Goal: Communication & Community: Share content

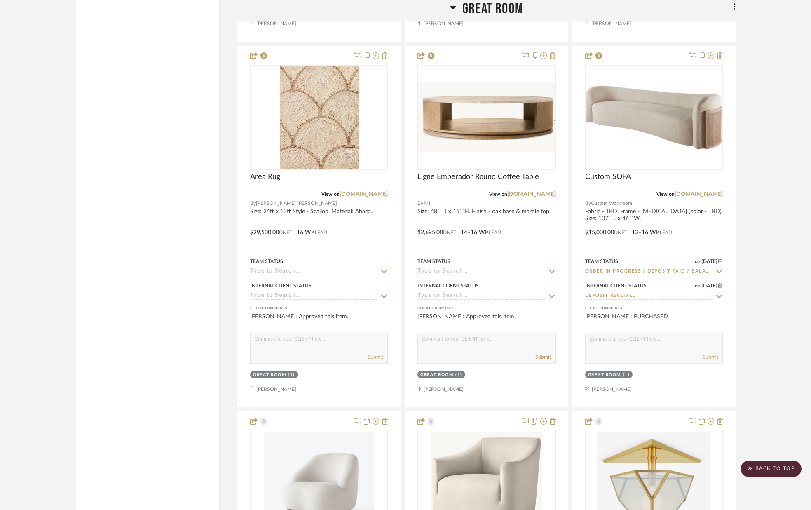
scroll to position [1680, 0]
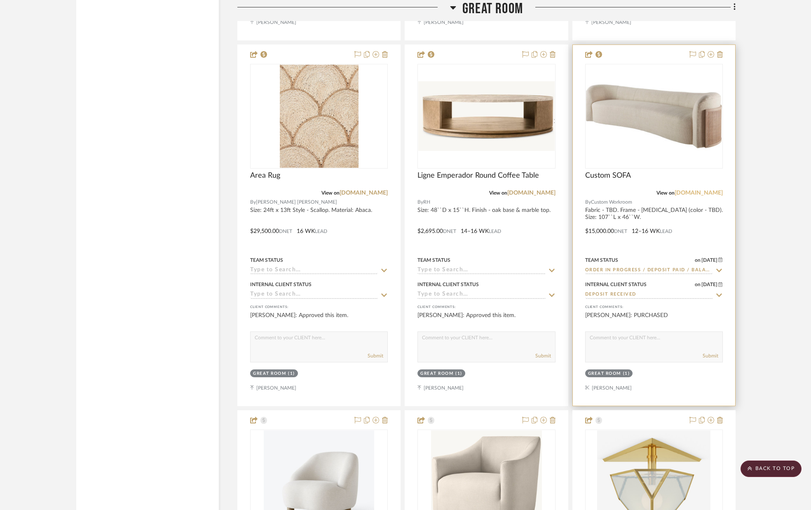
click at [708, 194] on link "bakerfurniture.com" at bounding box center [699, 193] width 48 height 6
click at [696, 193] on link "bakerfurniture.com" at bounding box center [699, 193] width 48 height 6
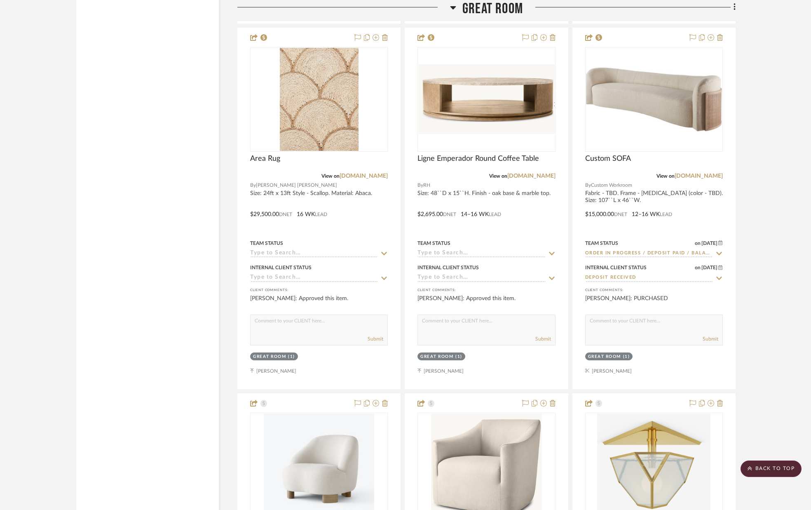
scroll to position [1702, 0]
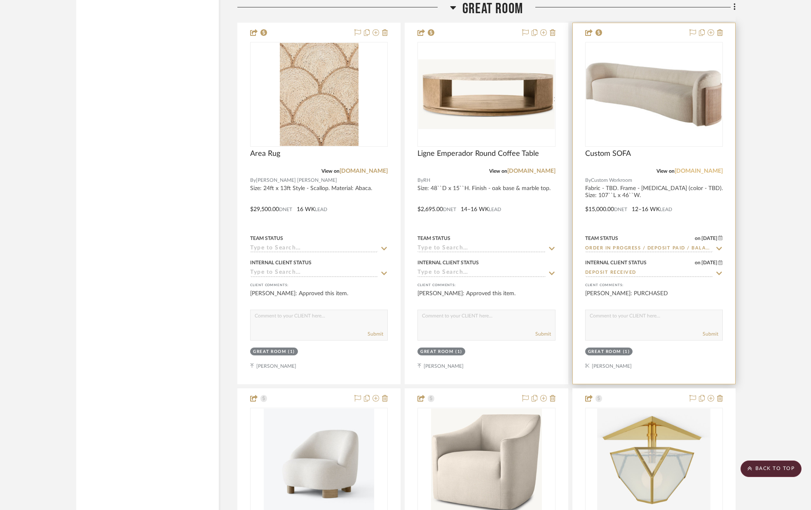
click at [710, 170] on link "bakerfurniture.com" at bounding box center [699, 171] width 48 height 6
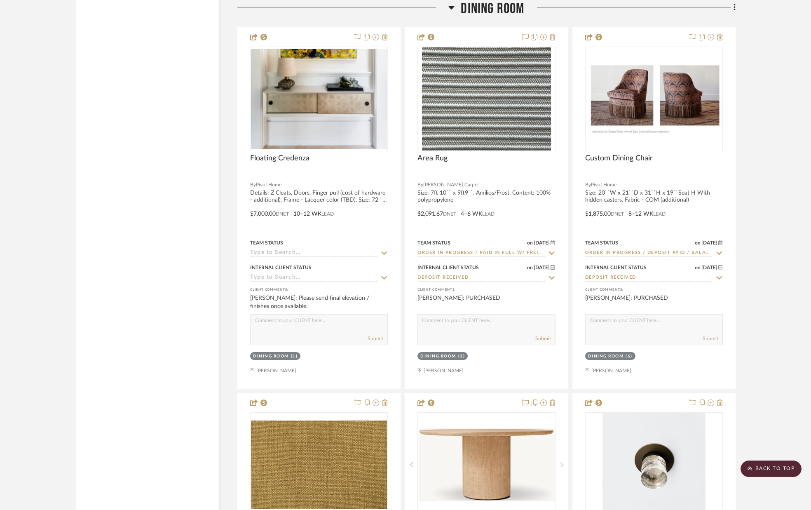
scroll to position [2861, 0]
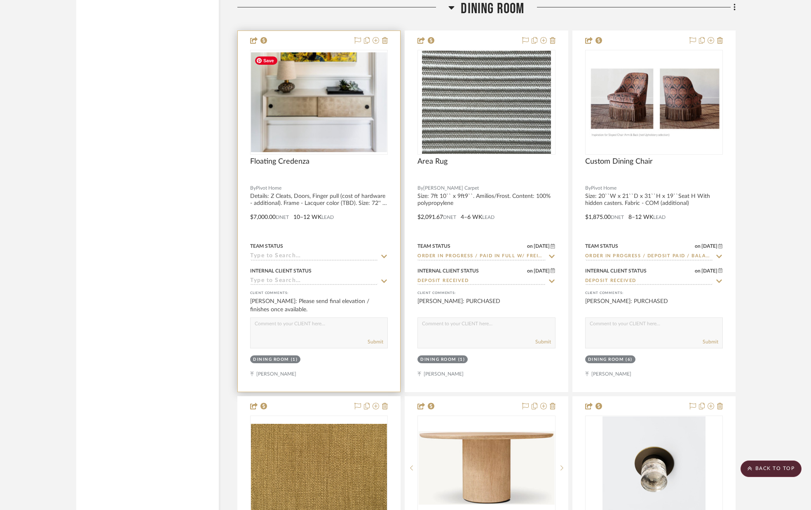
click at [329, 94] on img "0" at bounding box center [319, 102] width 136 height 100
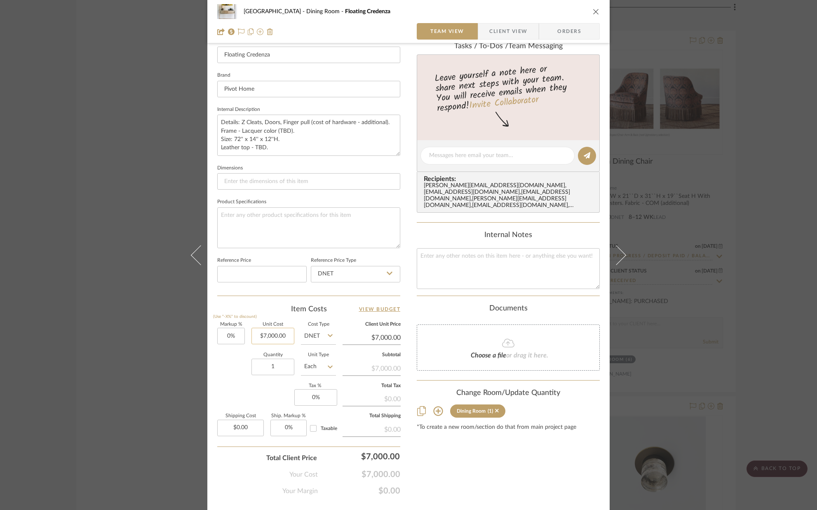
scroll to position [237, 0]
click at [286, 336] on input "7000.00" at bounding box center [272, 335] width 43 height 16
type input "$5,500.00"
click at [240, 369] on div "Quantity 1 Unit Type Each" at bounding box center [276, 366] width 119 height 29
type input "$5,500.00"
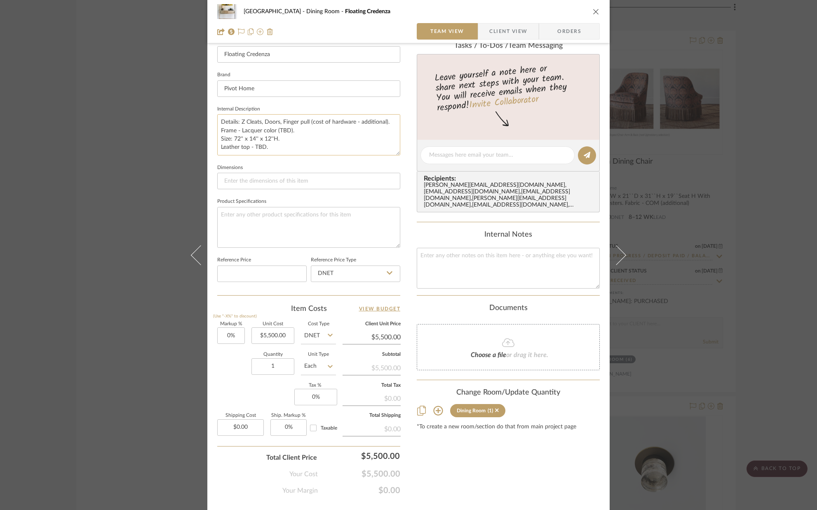
click at [251, 139] on textarea "Details: Z Cleats, Doors, Finger pull (cost of hardware - additional). Frame - …" at bounding box center [308, 134] width 183 height 41
click at [593, 13] on icon "close" at bounding box center [596, 11] width 7 height 7
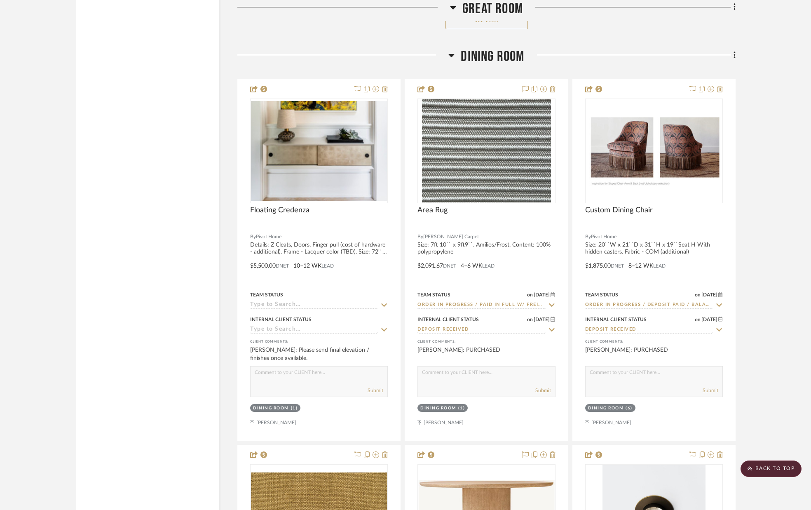
scroll to position [2811, 0]
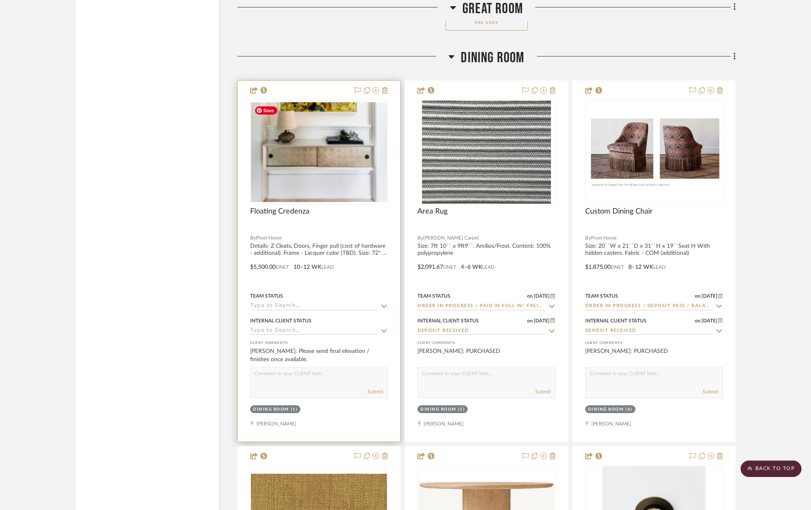
click at [298, 167] on img "0" at bounding box center [319, 152] width 136 height 100
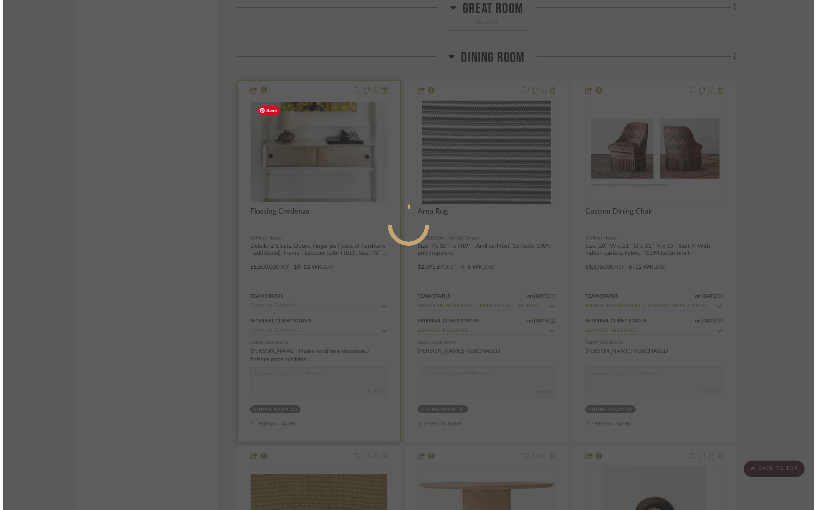
scroll to position [0, 0]
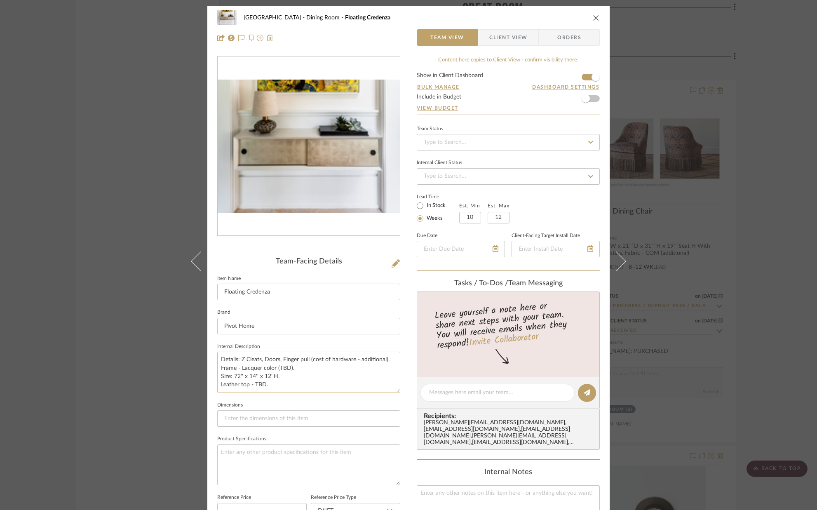
click at [252, 376] on textarea "Details: Z Cleats, Doors, Finger pull (cost of hardware - additional). Frame - …" at bounding box center [308, 372] width 183 height 41
type textarea "Details: Z Cleats, Doors, Finger pull (cost of hardware - additional). Frame - …"
click at [291, 408] on fieldset "Dimensions" at bounding box center [308, 413] width 183 height 28
click at [256, 377] on textarea "Details: Z Cleats, Doors, Finger pull (cost of hardware - additional). Frame - …" at bounding box center [308, 372] width 183 height 41
click at [255, 377] on textarea "Details: Z Cleats, Doors, Finger pull (cost of hardware - additional). Frame - …" at bounding box center [308, 372] width 183 height 41
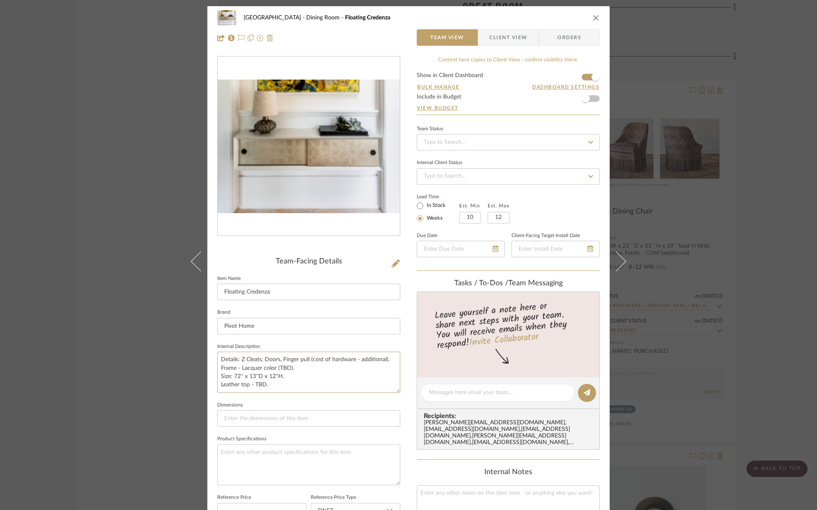
type textarea "Details: Z Cleats, Doors, Finger pull (cost of hardware - additional). Frame - …"
click at [289, 397] on sr-form-field "Internal Description Details: Z Cleats, Doors, Finger pull (cost of hardware - …" at bounding box center [308, 370] width 183 height 59
click at [593, 18] on icon "close" at bounding box center [596, 17] width 7 height 7
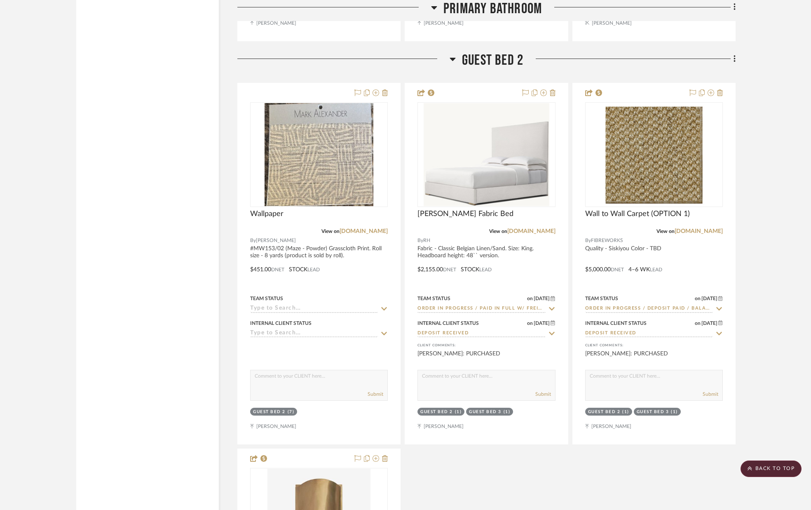
scroll to position [6033, 0]
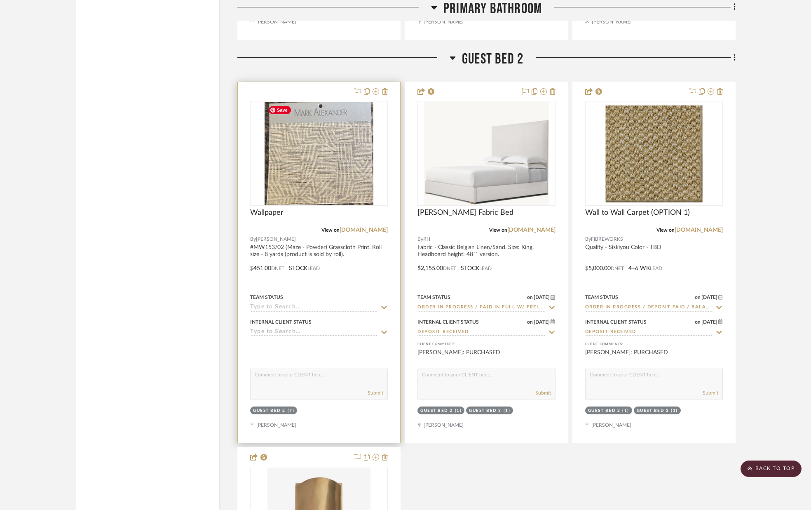
click at [341, 137] on img "0" at bounding box center [319, 153] width 109 height 103
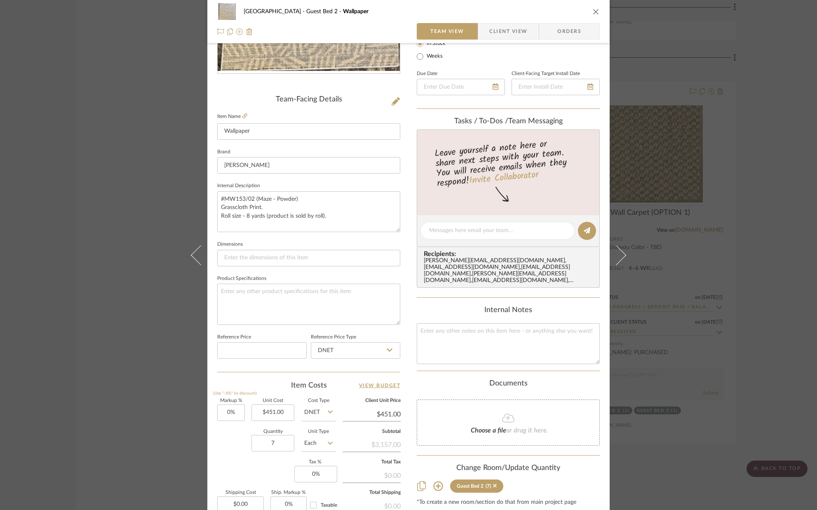
scroll to position [164, 0]
click at [276, 440] on input "7" at bounding box center [272, 441] width 43 height 16
type input "2"
click at [265, 457] on div "Markup % (Use "-X%" to discount) 0% Unit Cost $451.00 Cost Type DNET Client Uni…" at bounding box center [308, 457] width 183 height 120
click at [276, 443] on input "2" at bounding box center [272, 441] width 43 height 16
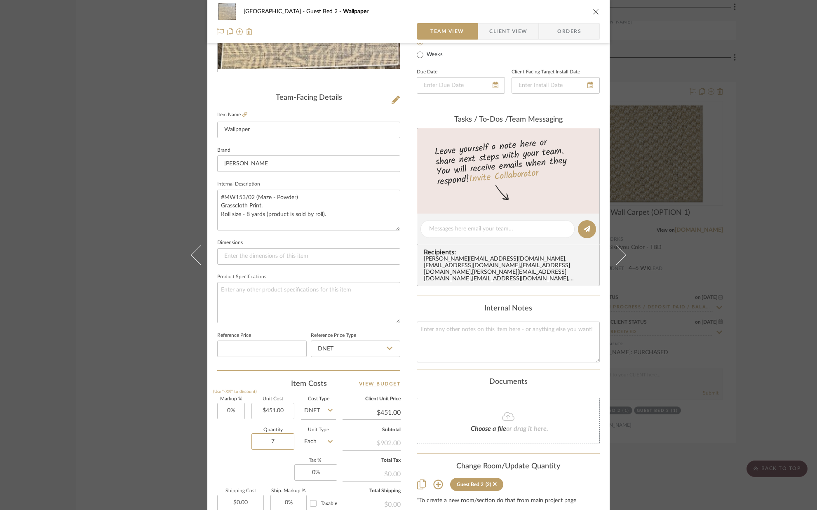
type input "7"
click at [268, 468] on div "Markup % (Use "-X%" to discount) 0% Unit Cost $451.00 Cost Type DNET Client Uni…" at bounding box center [308, 457] width 183 height 120
drag, startPoint x: 593, startPoint y: 12, endPoint x: 565, endPoint y: 30, distance: 33.0
click at [593, 12] on icon "close" at bounding box center [596, 11] width 7 height 7
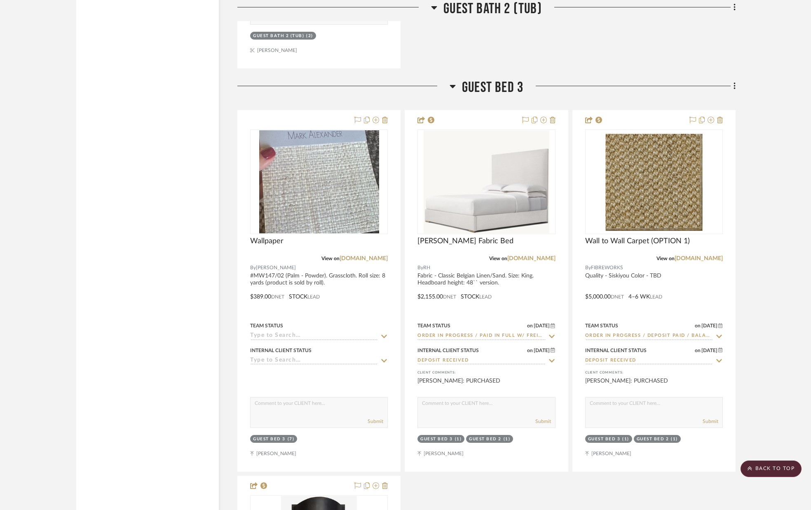
scroll to position [7178, 0]
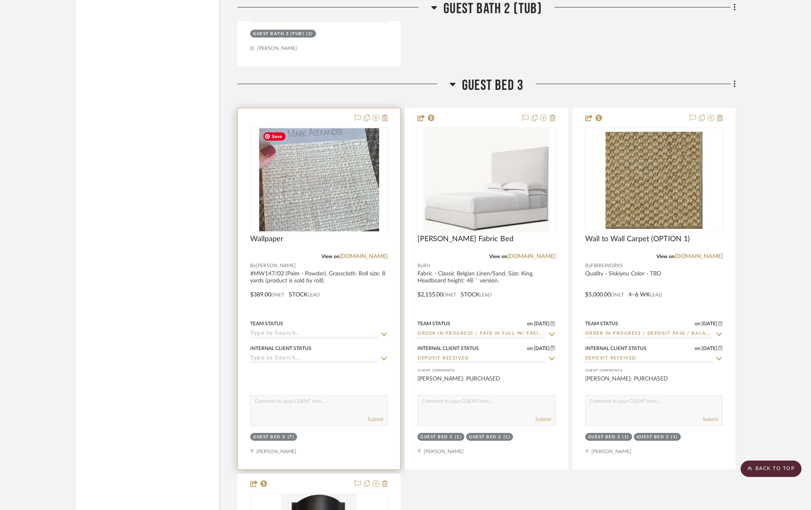
click at [310, 190] on img "0" at bounding box center [319, 179] width 120 height 103
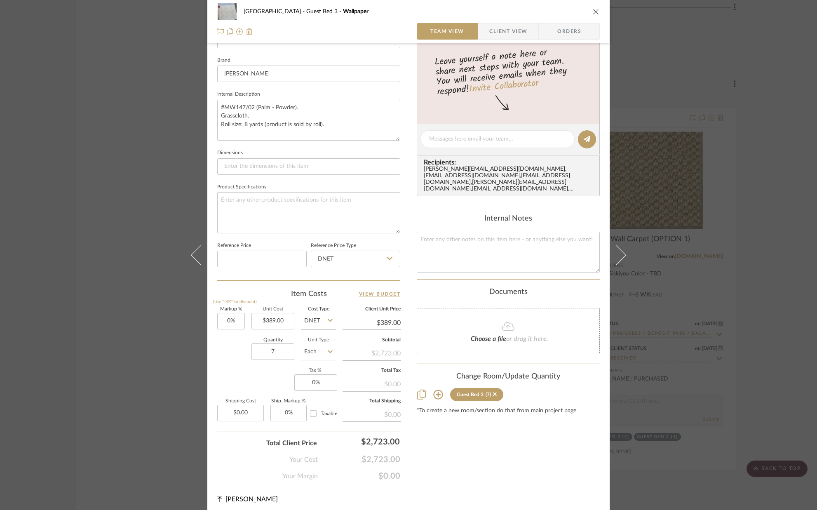
scroll to position [258, 0]
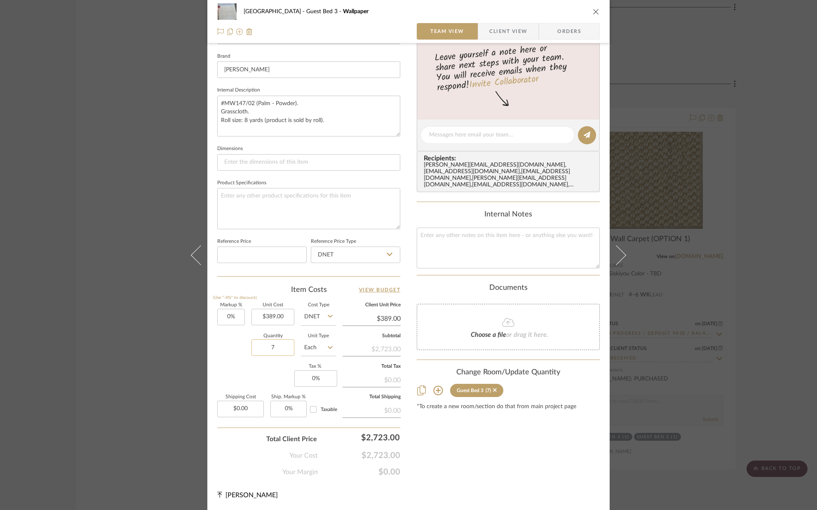
click at [279, 345] on input "7" at bounding box center [272, 347] width 43 height 16
type input "2"
click at [272, 361] on sr-form-field "Quantity 2" at bounding box center [272, 348] width 43 height 29
click at [273, 348] on input "2" at bounding box center [272, 347] width 43 height 16
type input "7"
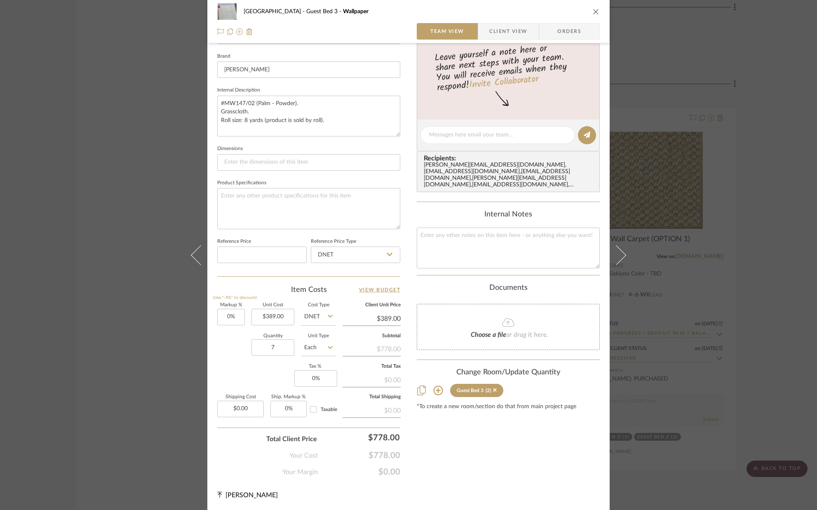
click at [247, 376] on div "Markup % (Use "-X%" to discount) 0% Unit Cost $389.00 Cost Type DNET Client Uni…" at bounding box center [308, 363] width 183 height 120
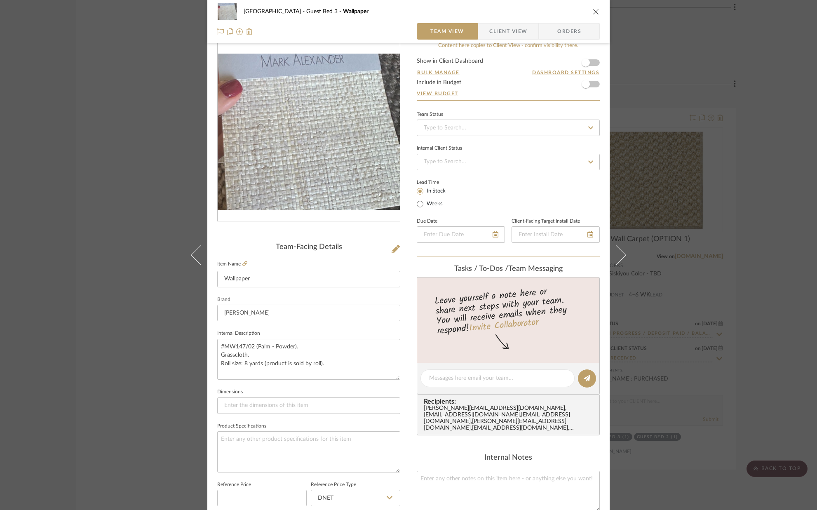
scroll to position [0, 0]
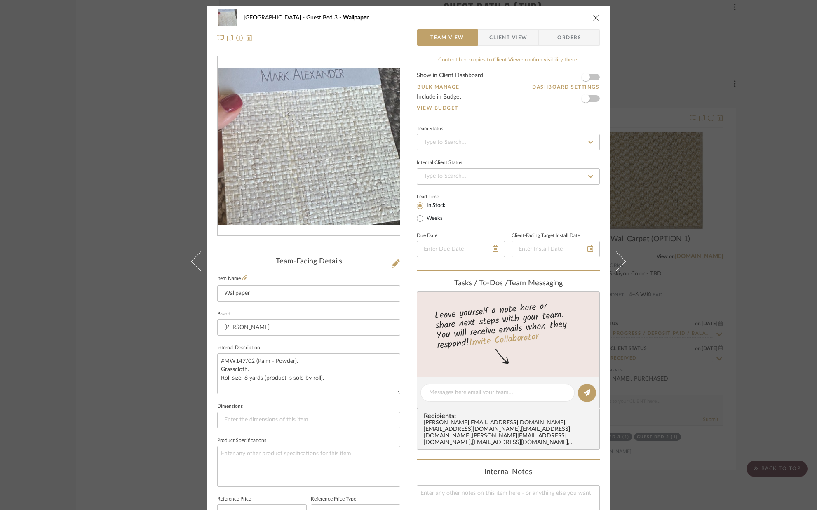
click at [595, 16] on icon "close" at bounding box center [596, 17] width 7 height 7
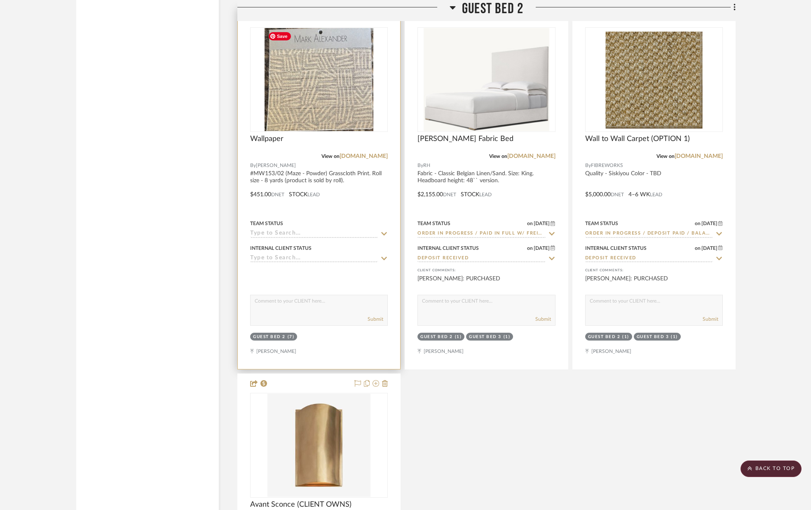
scroll to position [6105, 0]
click at [324, 99] on img "0" at bounding box center [319, 80] width 109 height 103
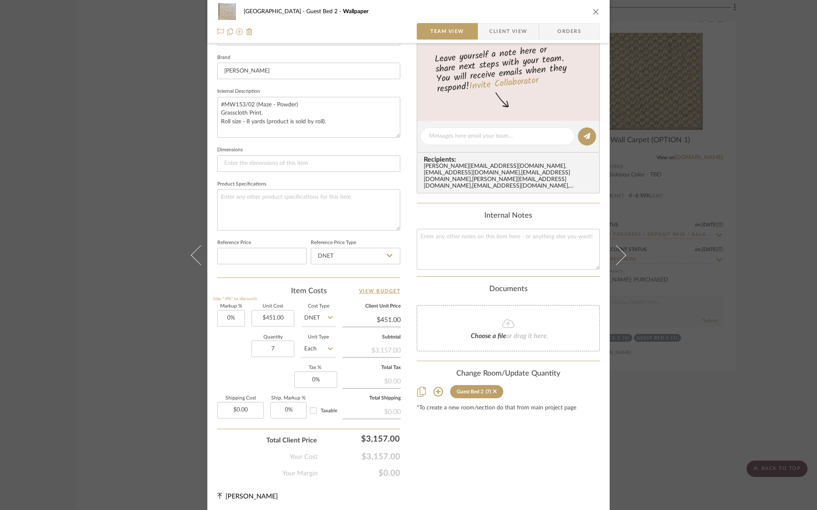
scroll to position [258, 0]
click at [593, 10] on icon "close" at bounding box center [596, 11] width 7 height 7
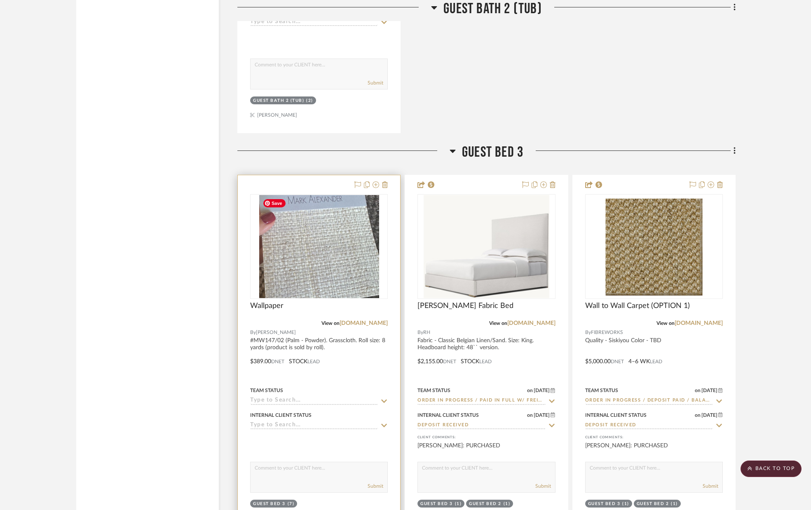
scroll to position [7113, 0]
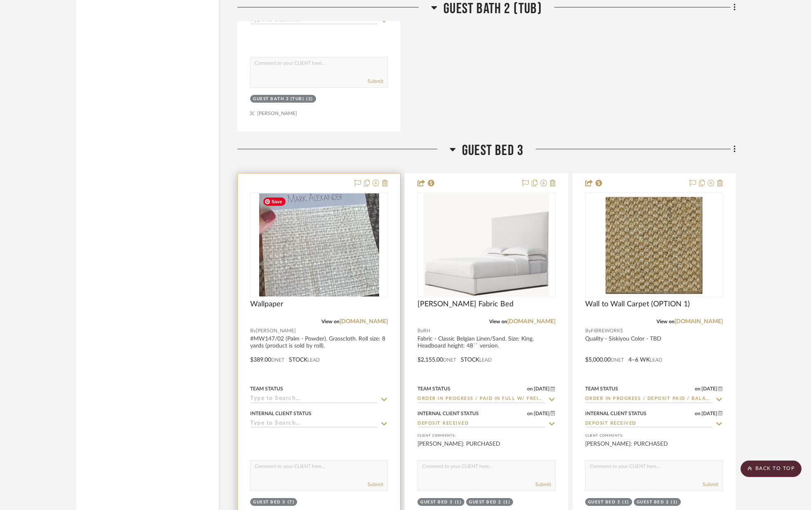
click at [317, 277] on img "0" at bounding box center [319, 244] width 120 height 103
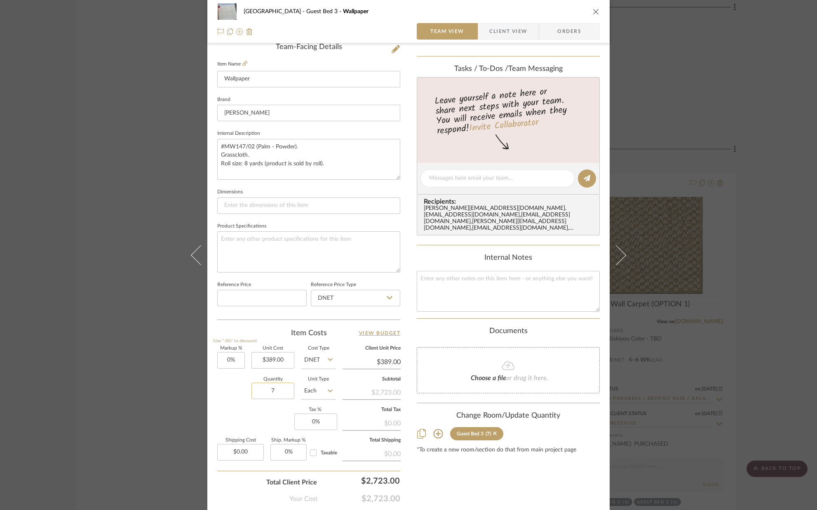
scroll to position [216, 0]
click at [282, 389] on input "7" at bounding box center [272, 389] width 43 height 16
type input "2"
click at [271, 407] on div "Markup % (Use "-X%" to discount) 0% Unit Cost $389.00 Cost Type DNET Client Uni…" at bounding box center [308, 405] width 183 height 120
click at [278, 389] on input "2" at bounding box center [272, 389] width 43 height 16
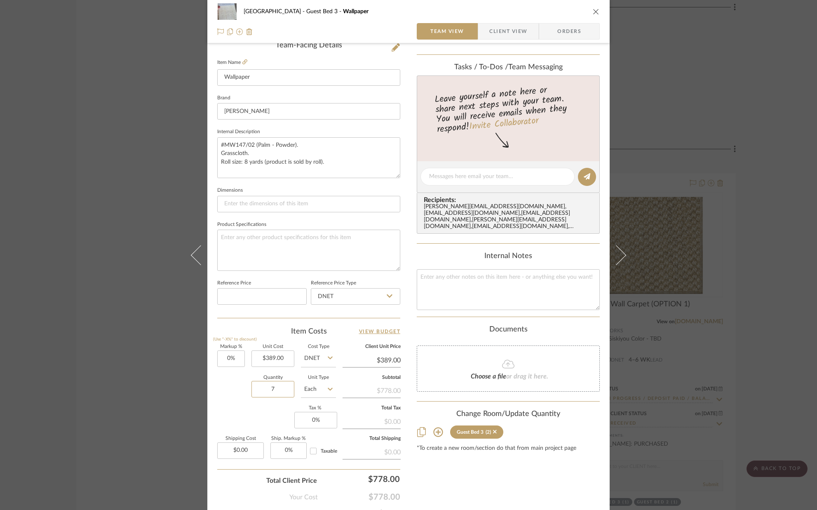
type input "7"
click at [275, 415] on div "Markup % (Use "-X%" to discount) 0% Unit Cost $389.00 Cost Type DNET Client Uni…" at bounding box center [308, 405] width 183 height 120
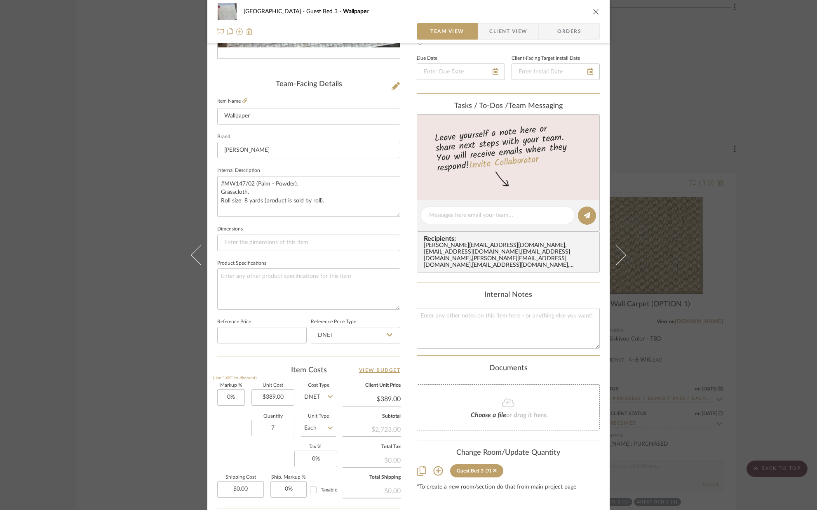
scroll to position [258, 0]
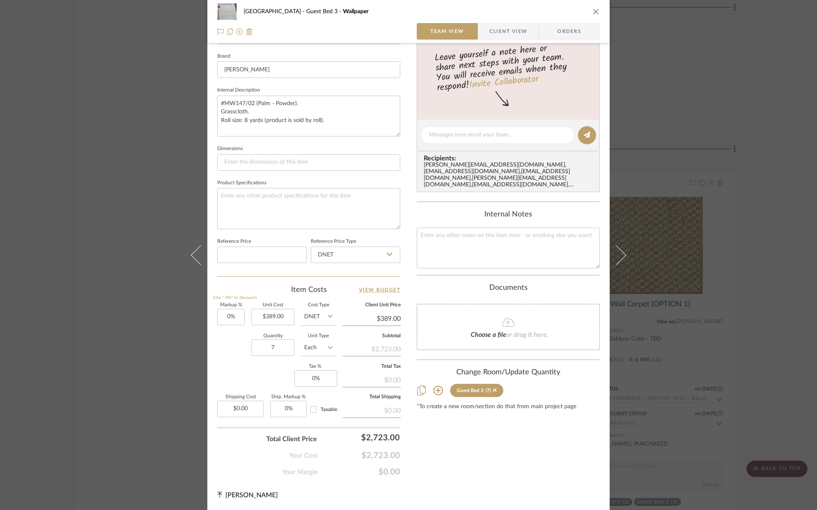
click at [593, 9] on icon "close" at bounding box center [596, 11] width 7 height 7
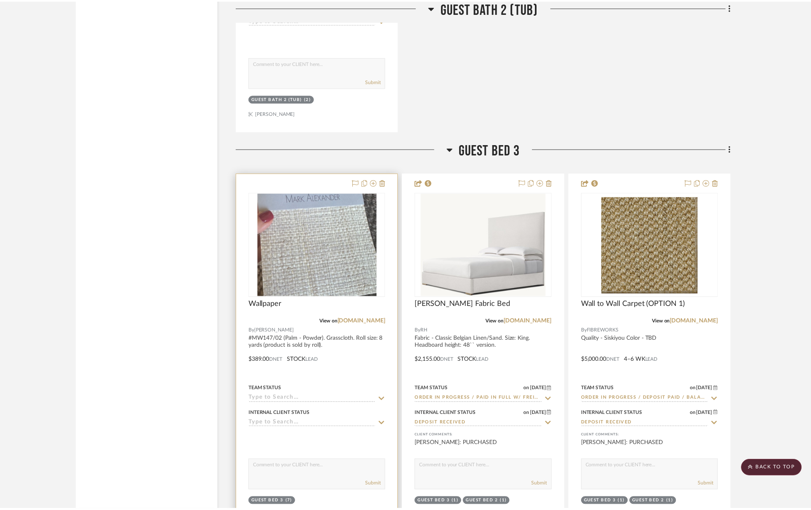
scroll to position [7113, 0]
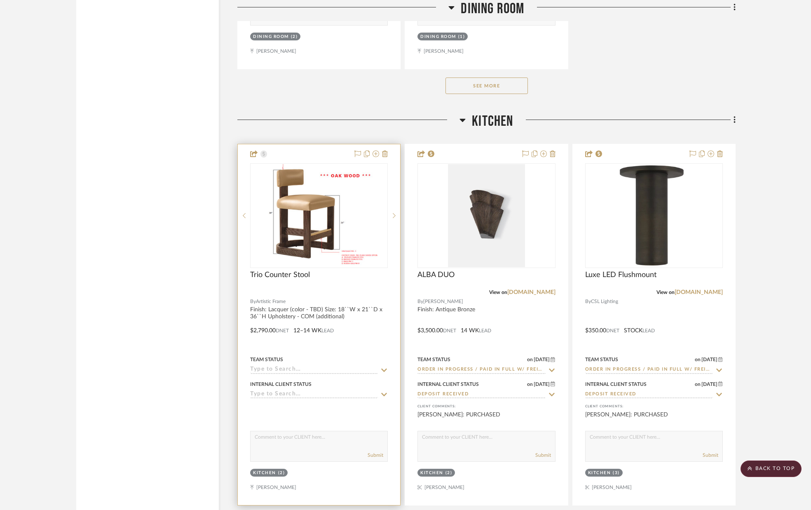
scroll to position [3908, 0]
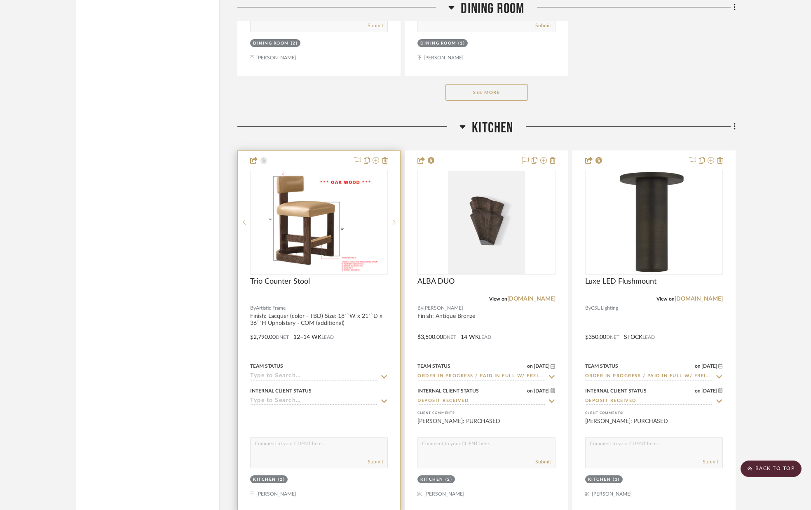
click at [395, 224] on icon at bounding box center [394, 222] width 3 height 6
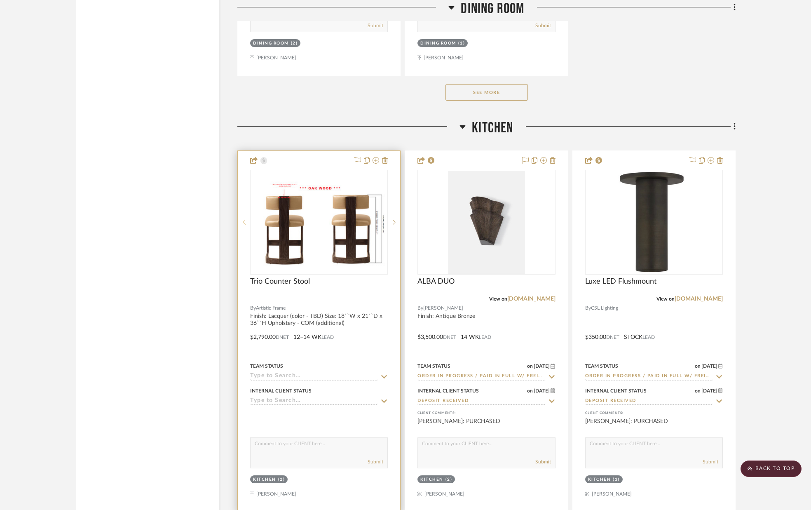
click at [243, 224] on icon at bounding box center [244, 222] width 3 height 6
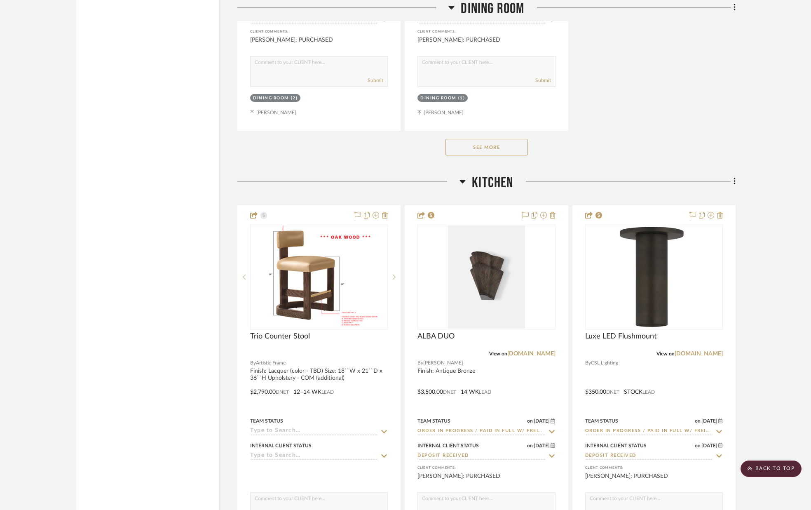
scroll to position [3854, 0]
click at [336, 218] on div at bounding box center [319, 385] width 162 height 361
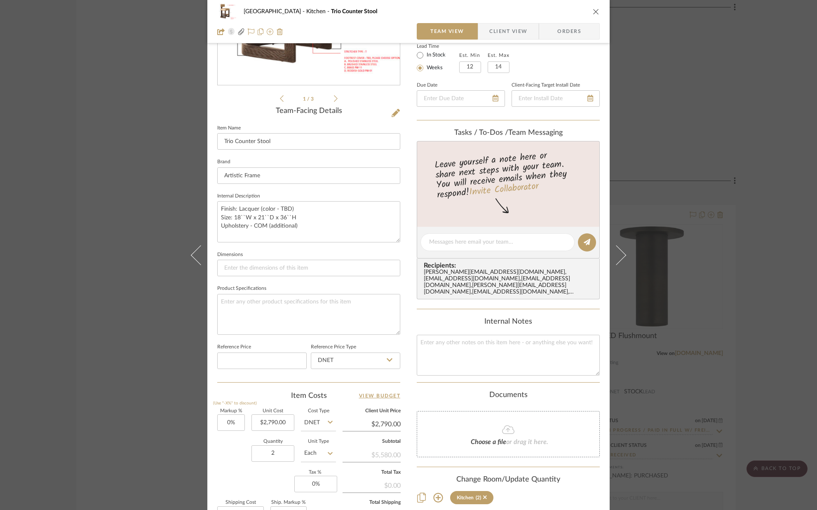
scroll to position [0, 0]
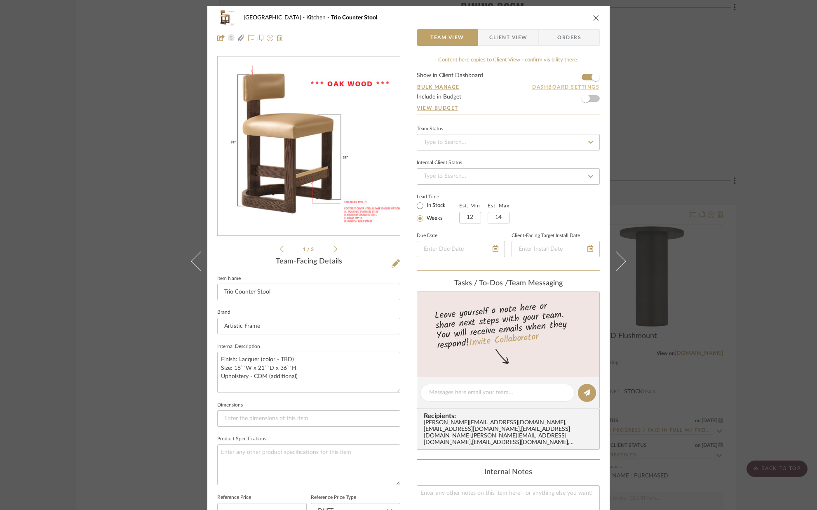
click at [559, 86] on button "Dashboard Settings" at bounding box center [566, 86] width 68 height 7
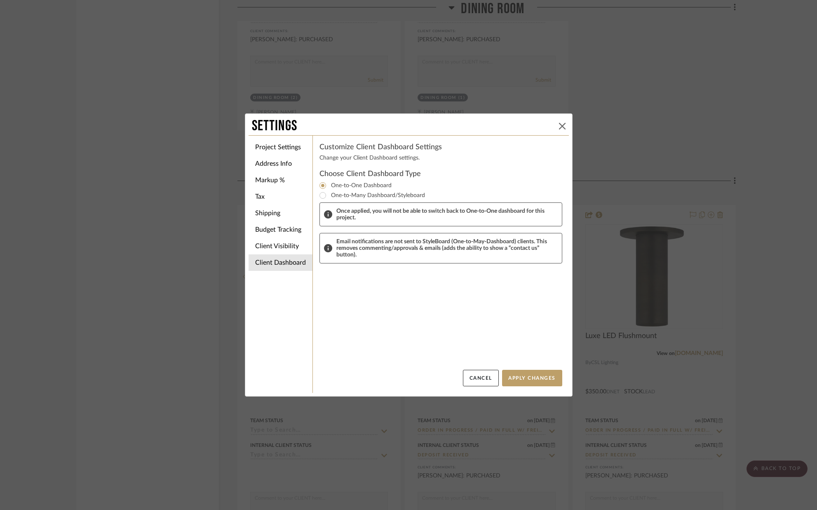
click at [561, 125] on icon at bounding box center [562, 126] width 7 height 7
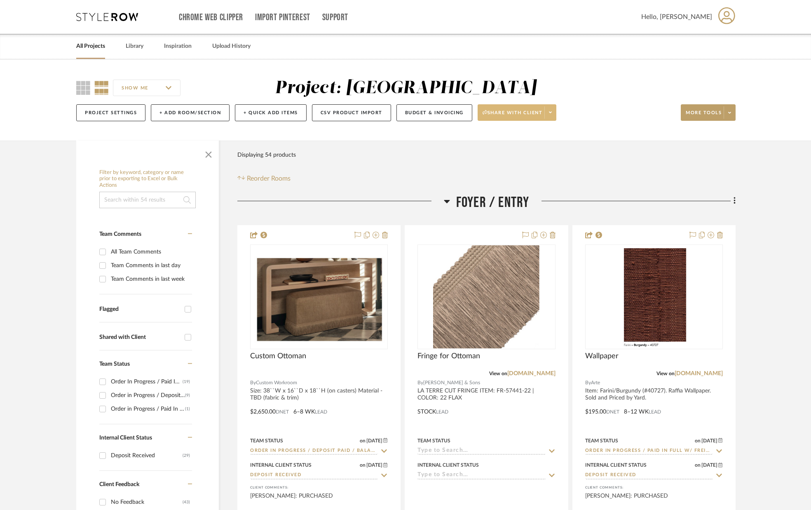
click at [506, 113] on span "Share with client" at bounding box center [513, 116] width 60 height 12
click at [518, 134] on span "Preview Client Dashboard" at bounding box center [520, 136] width 70 height 7
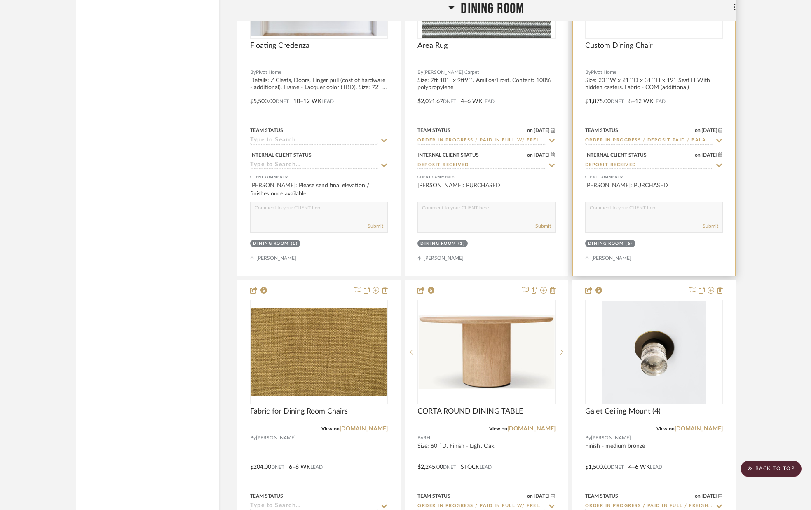
scroll to position [2981, 0]
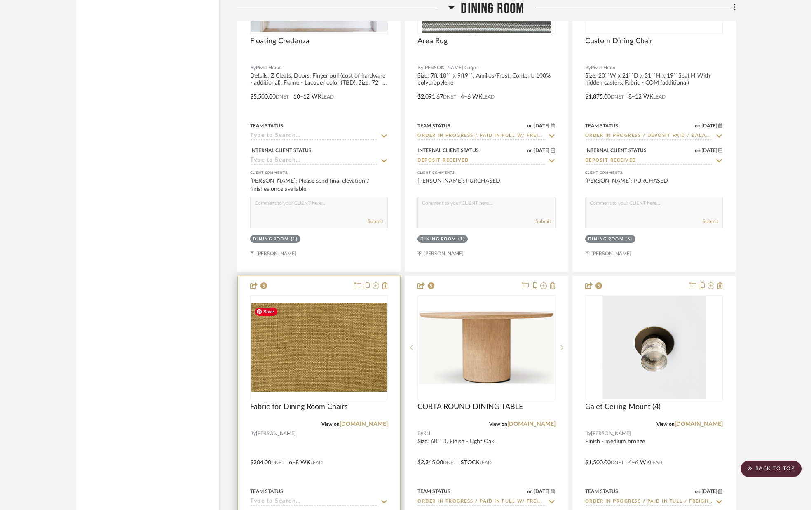
click at [330, 337] on img "0" at bounding box center [319, 347] width 136 height 88
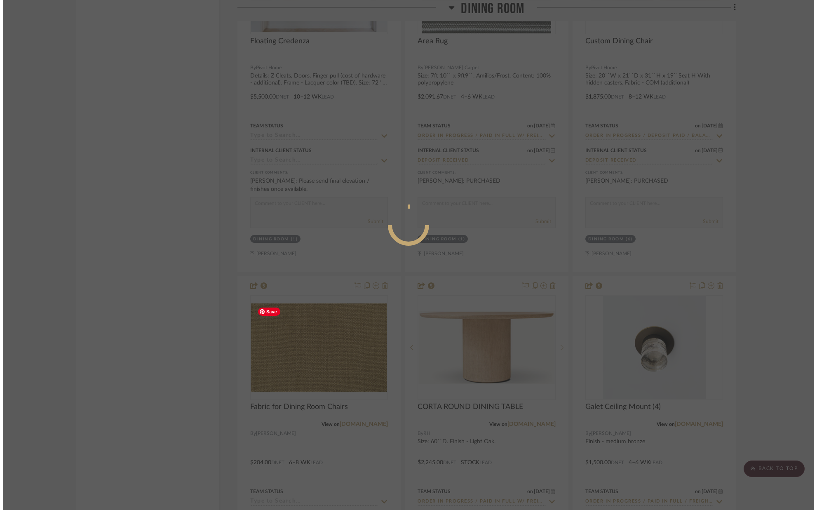
scroll to position [0, 0]
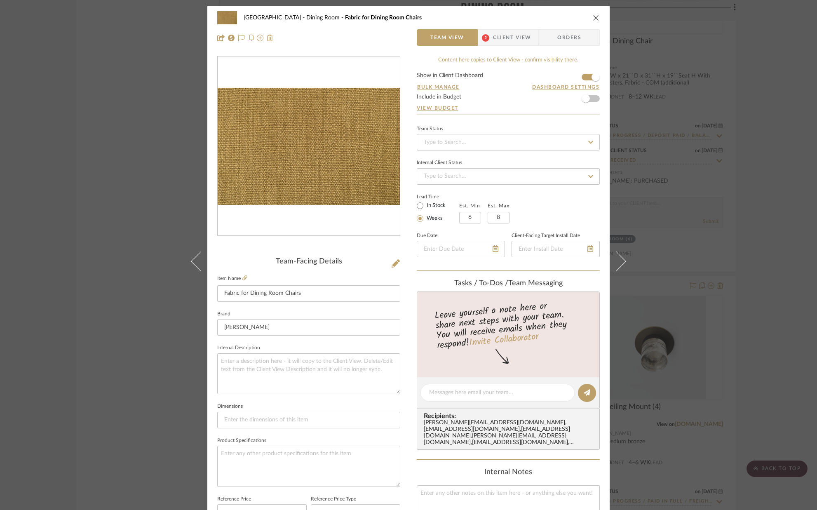
click at [581, 75] on form "Show in Client Dashboard Bulk Manage Dashboard Settings Include in Budget View …" at bounding box center [508, 94] width 183 height 42
click at [586, 78] on span "button" at bounding box center [595, 77] width 18 height 18
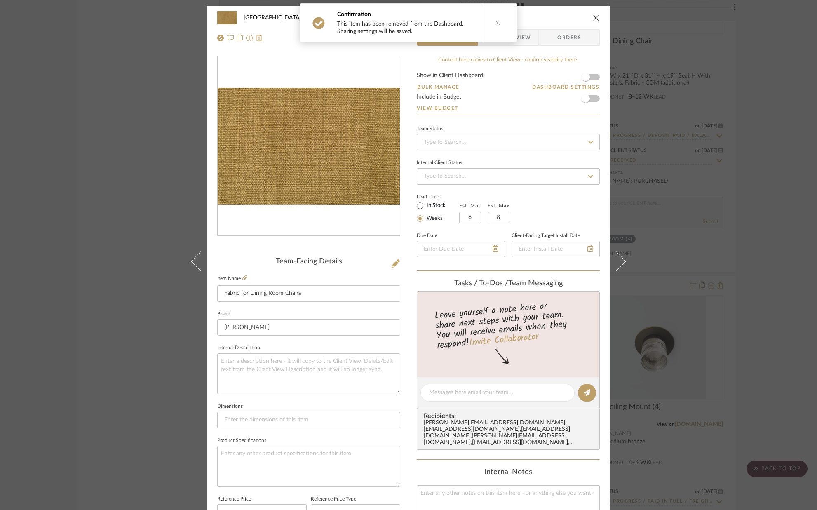
click at [593, 19] on icon "close" at bounding box center [596, 17] width 7 height 7
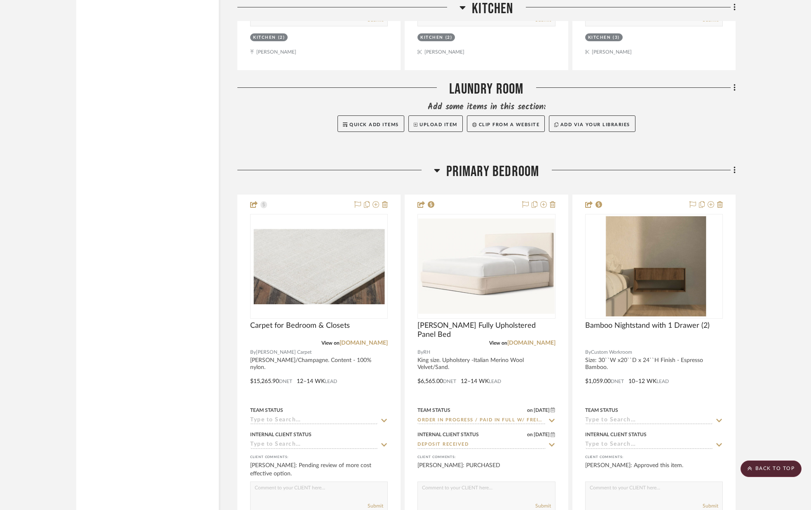
scroll to position [4351, 0]
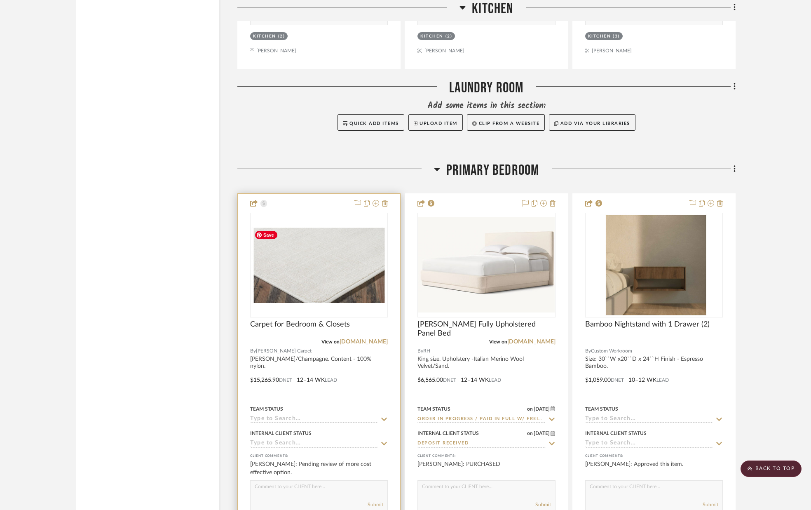
click at [0, 0] on img at bounding box center [0, 0] width 0 height 0
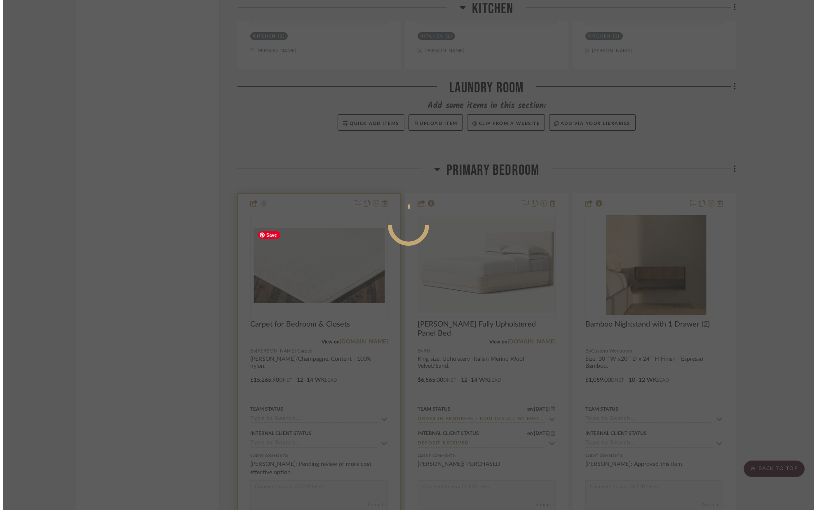
scroll to position [0, 0]
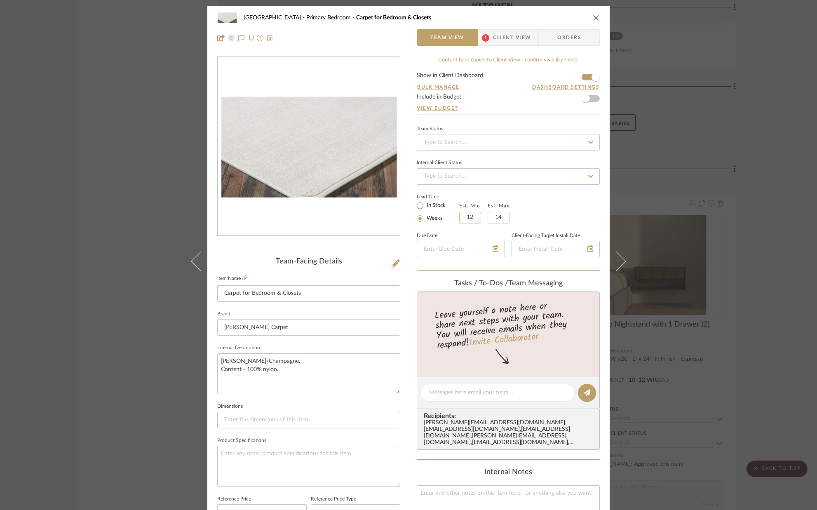
click at [477, 216] on input "12" at bounding box center [470, 218] width 22 height 12
type input "6"
click at [501, 218] on input "14" at bounding box center [498, 218] width 22 height 12
type input "8"
click at [542, 212] on div "Lead Time In Stock Weeks Est. Min 6 Est. Max 8" at bounding box center [508, 207] width 183 height 32
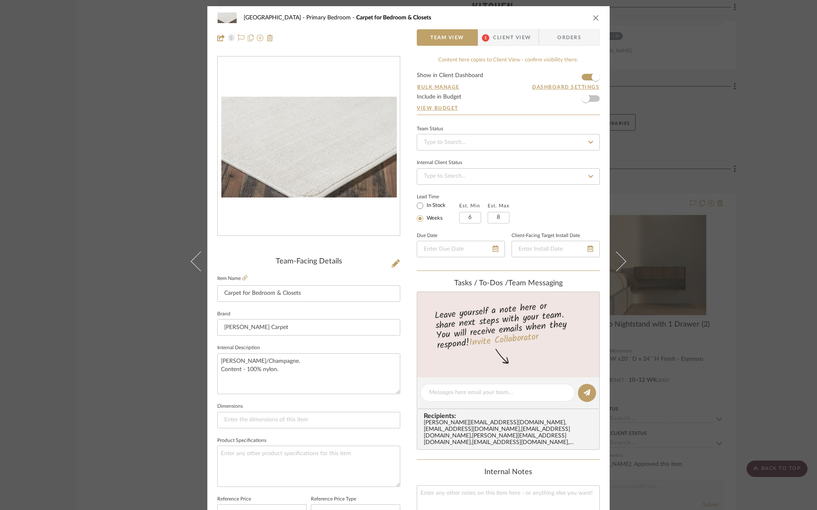
click at [593, 18] on icon "close" at bounding box center [596, 17] width 7 height 7
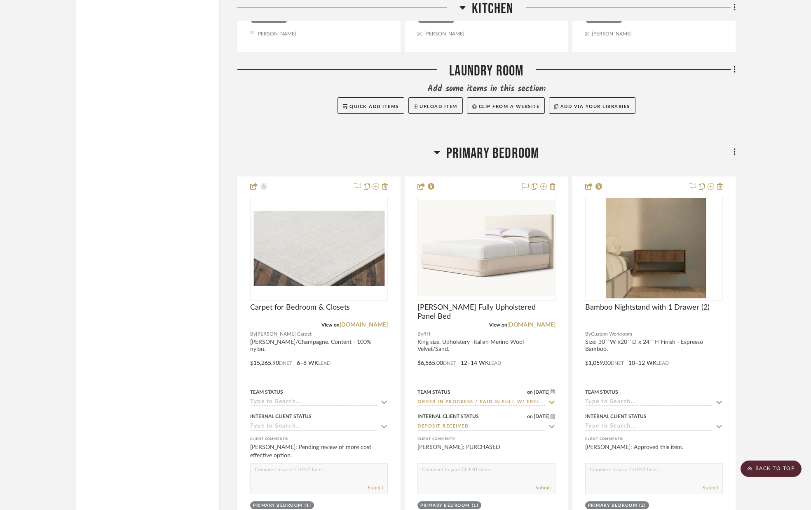
scroll to position [4369, 0]
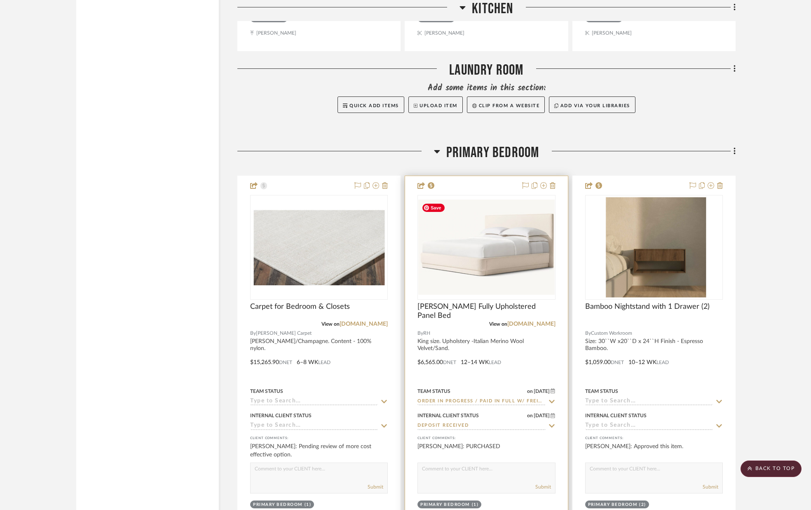
click at [500, 245] on img "0" at bounding box center [486, 246] width 136 height 95
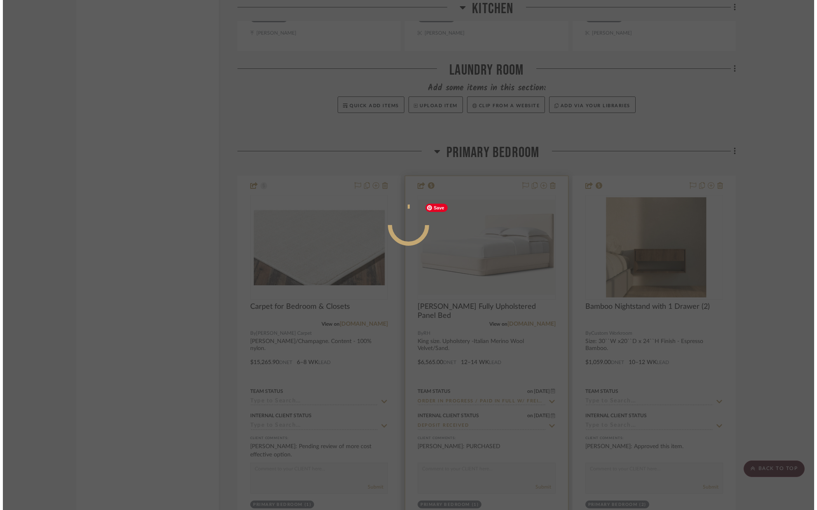
scroll to position [0, 0]
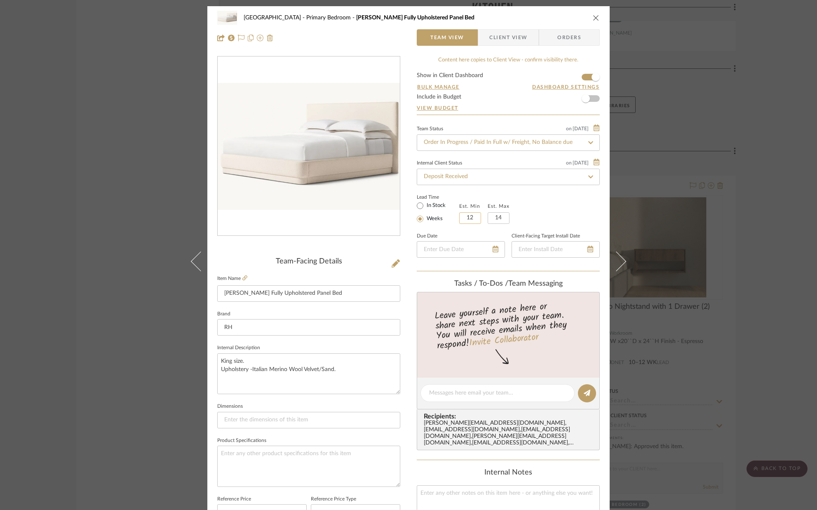
click at [473, 218] on input "12" at bounding box center [470, 218] width 22 height 12
type input "8"
click at [501, 219] on input "14" at bounding box center [498, 218] width 22 height 12
type input "10"
click at [541, 216] on div "Lead Time In Stock Weeks Est. Min 8 Est. Max 10" at bounding box center [508, 208] width 183 height 32
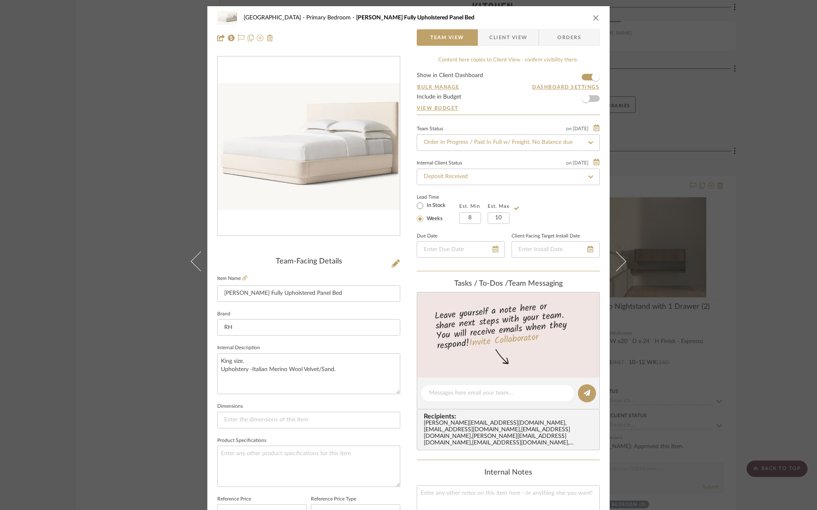
click at [593, 15] on icon "close" at bounding box center [596, 17] width 7 height 7
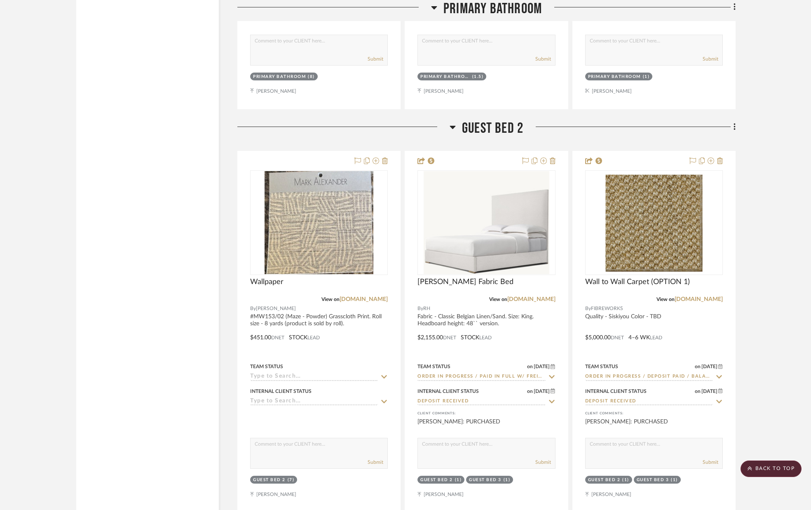
scroll to position [5964, 0]
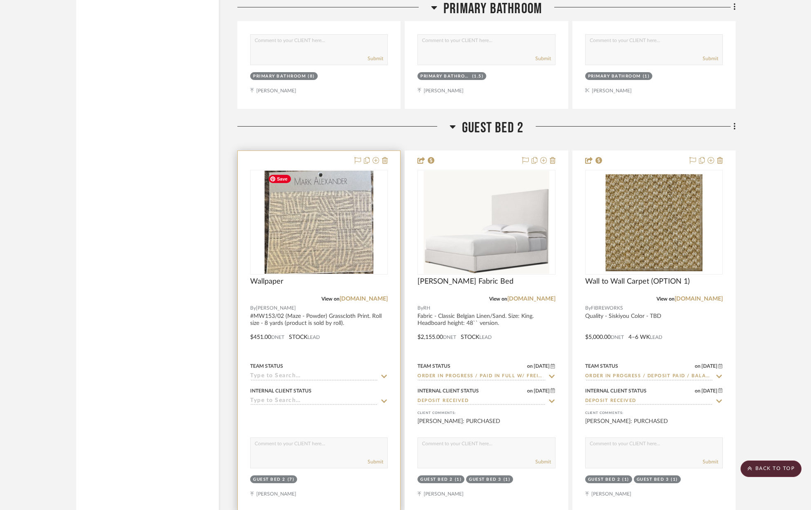
click at [338, 219] on img "0" at bounding box center [319, 222] width 109 height 103
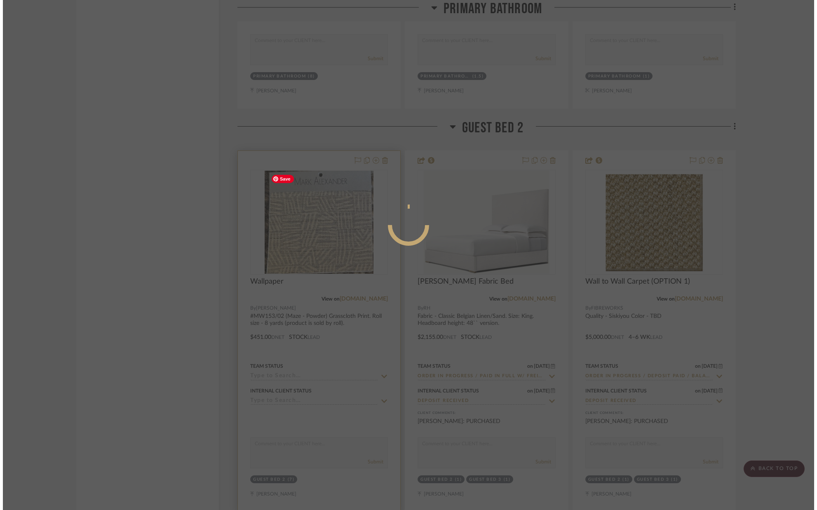
scroll to position [0, 0]
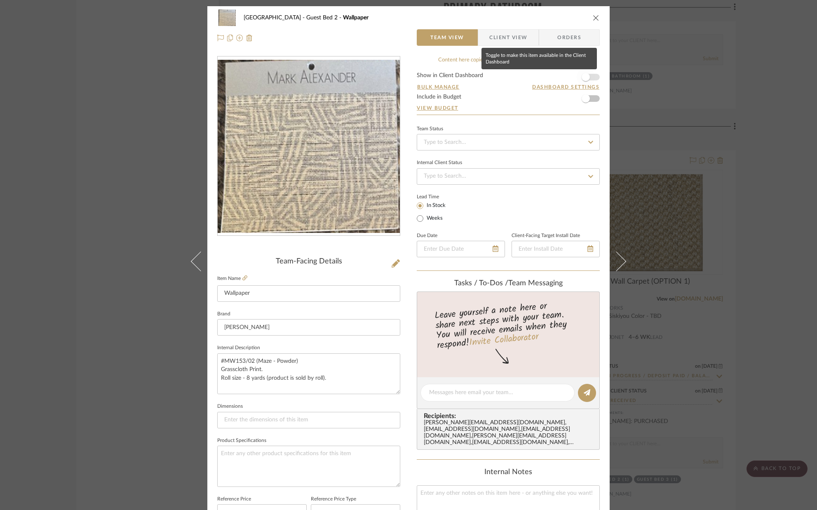
click at [588, 75] on span "button" at bounding box center [586, 77] width 18 height 18
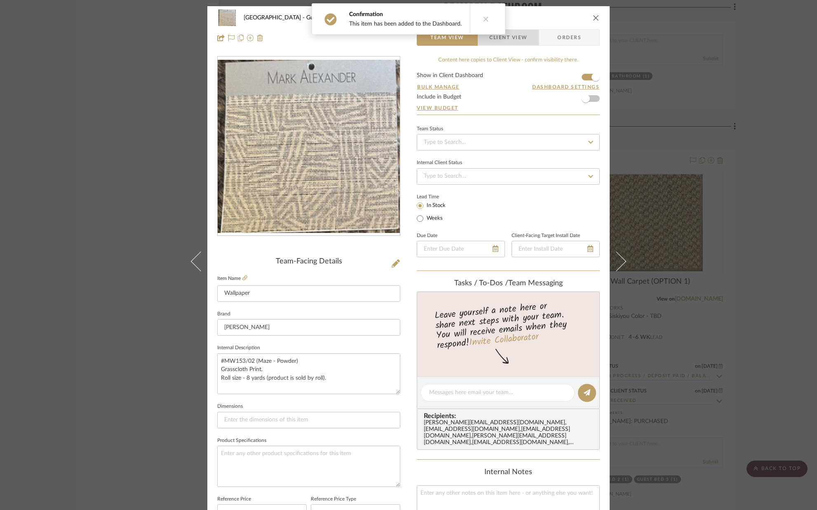
click at [526, 38] on span "Client View" at bounding box center [508, 37] width 60 height 16
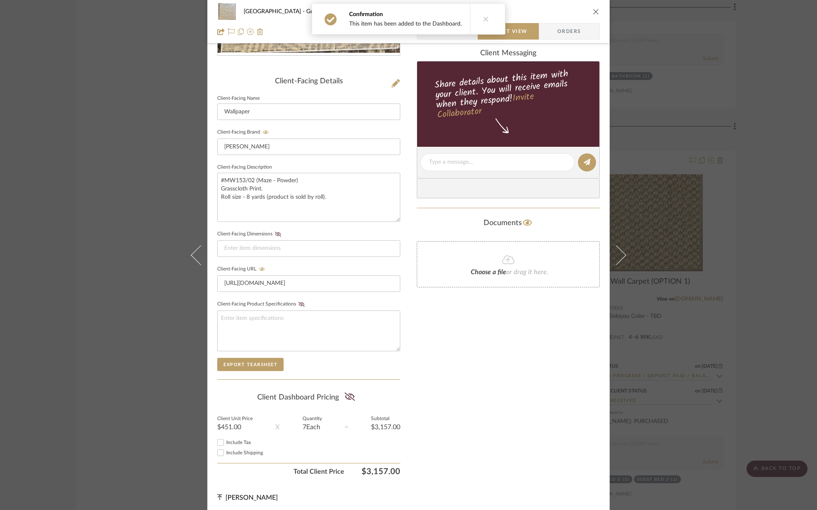
scroll to position [181, 0]
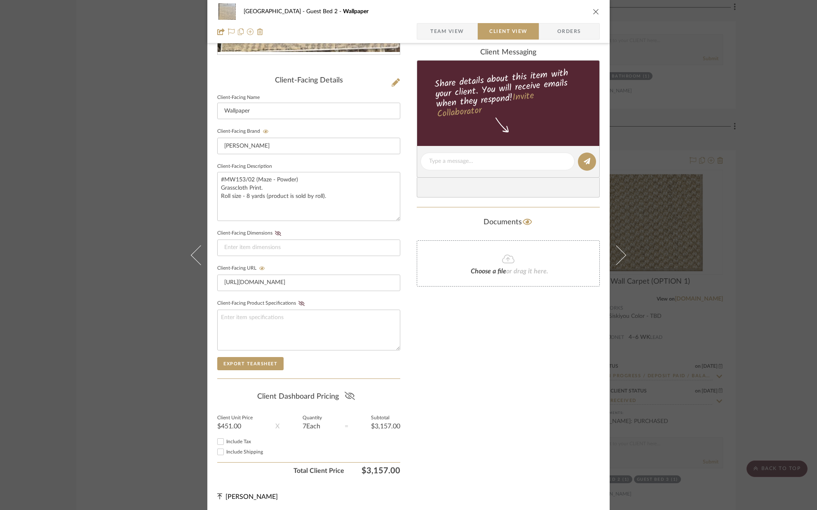
click at [349, 395] on icon at bounding box center [350, 395] width 10 height 8
click at [594, 12] on icon "close" at bounding box center [596, 11] width 7 height 7
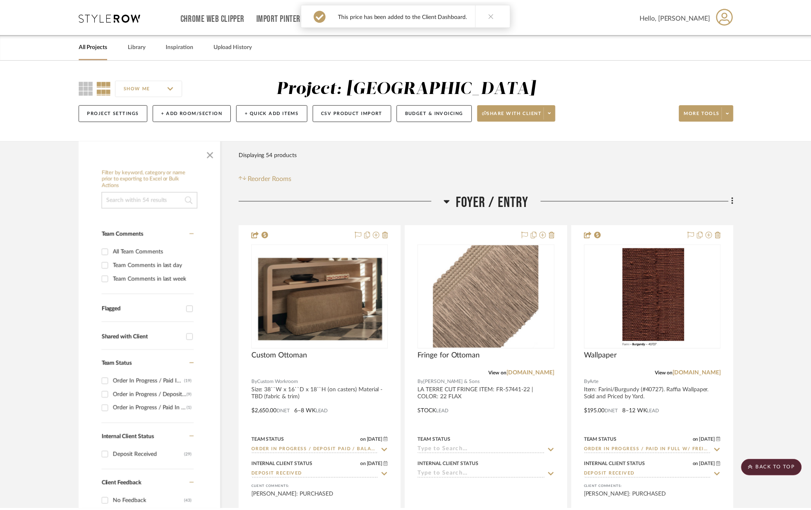
scroll to position [5964, 0]
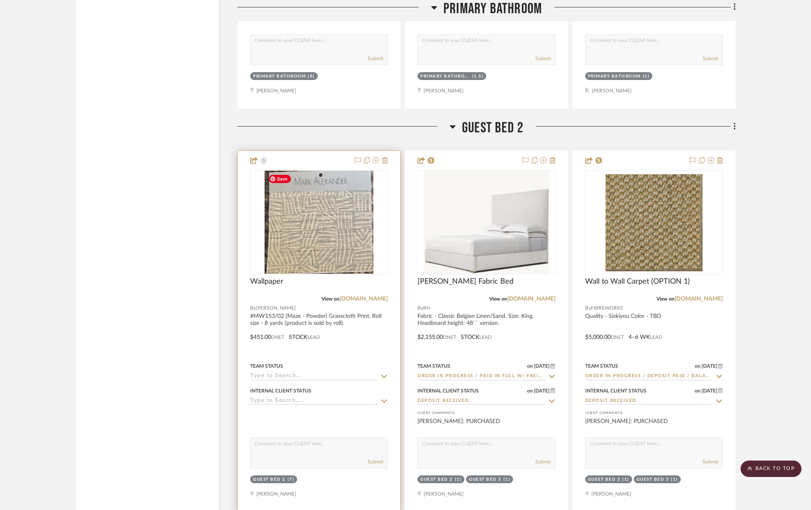
click at [333, 228] on img "0" at bounding box center [319, 222] width 109 height 103
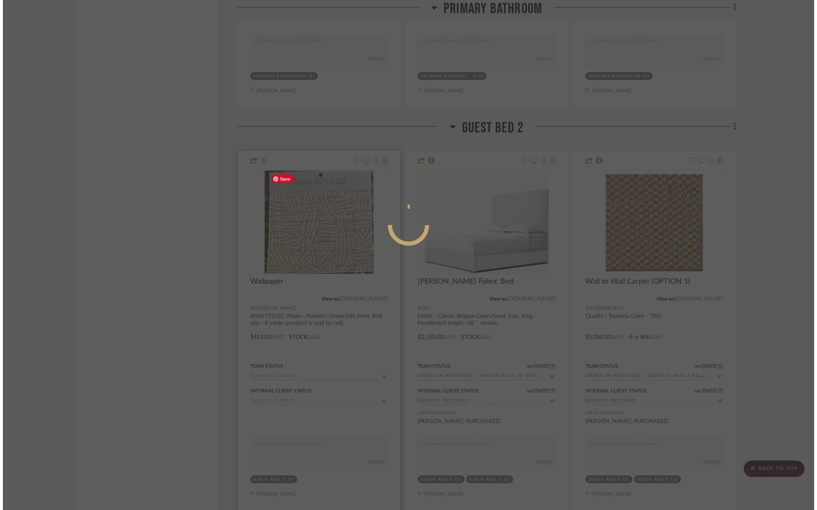
scroll to position [0, 0]
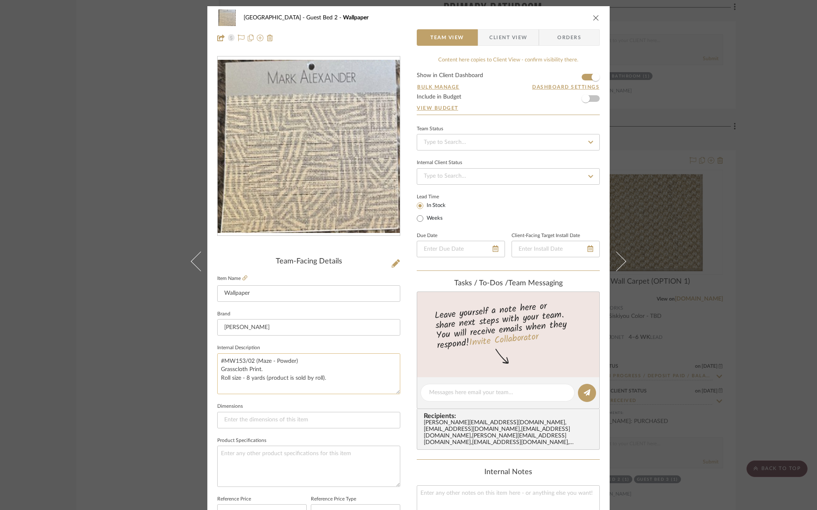
click at [330, 377] on textarea "#MW153/02 (Maze - Powder) Grasscloth Print. Roll size - 8 yards (product is sol…" at bounding box center [308, 373] width 183 height 41
click at [267, 293] on input "Wallpaper" at bounding box center [308, 293] width 183 height 16
type input "Wallpaper (PRICE for ENTIRE ROOM)"
click at [256, 310] on fieldset "Brand Romo" at bounding box center [308, 322] width 183 height 28
click at [593, 17] on icon "close" at bounding box center [596, 17] width 7 height 7
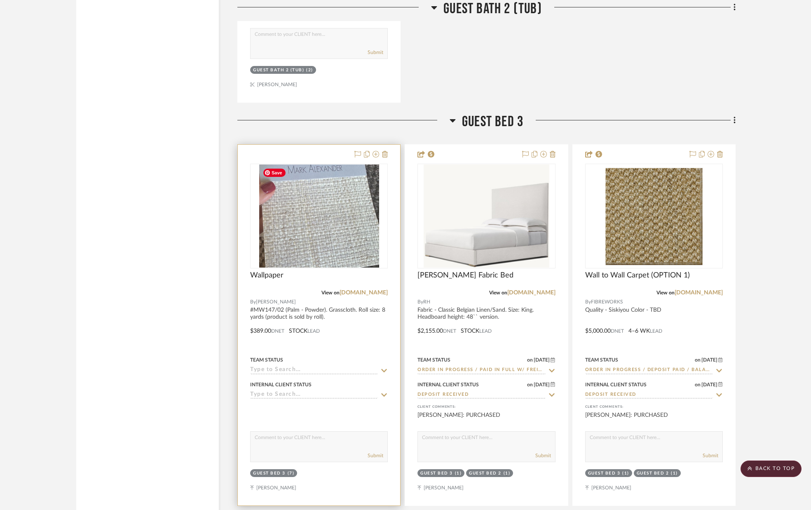
scroll to position [7144, 0]
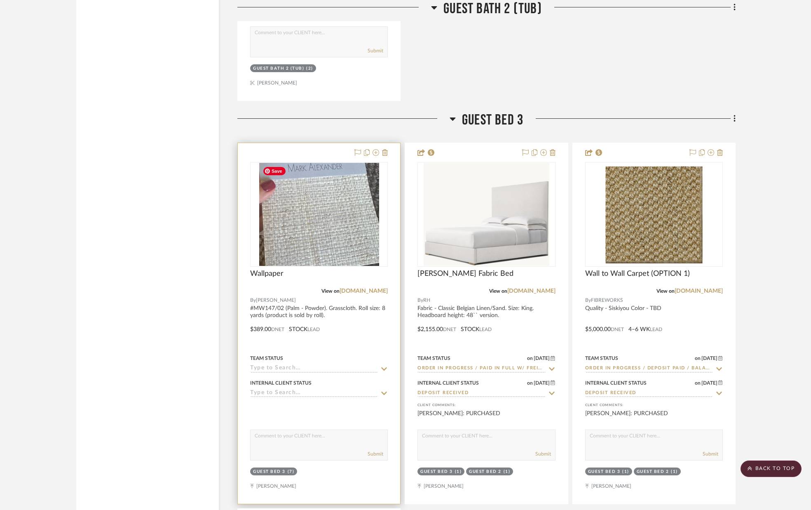
click at [329, 232] on img "0" at bounding box center [319, 214] width 120 height 103
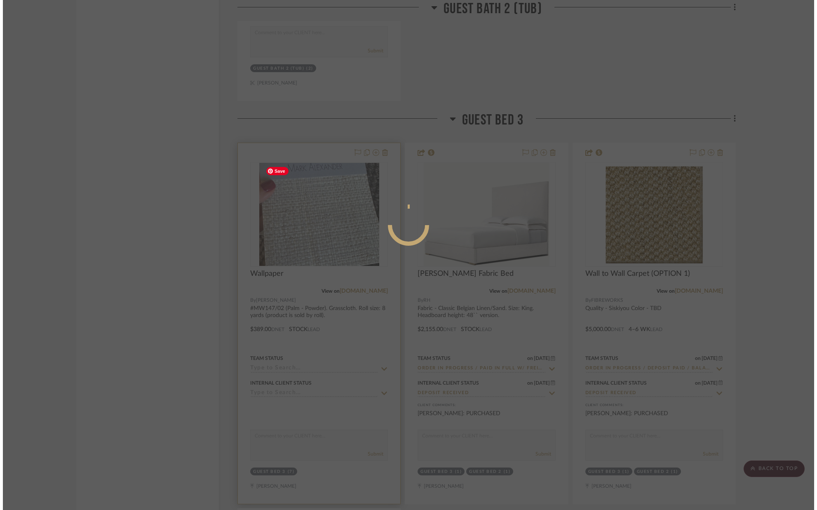
scroll to position [0, 0]
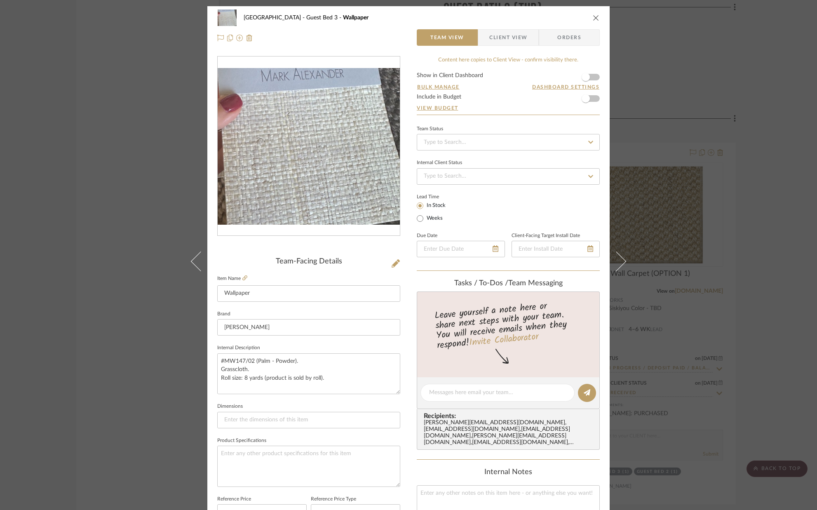
click at [594, 76] on form "Show in Client Dashboard Bulk Manage Dashboard Settings Include in Budget View …" at bounding box center [508, 94] width 183 height 42
click at [593, 77] on form "Show in Client Dashboard Bulk Manage Dashboard Settings Include in Budget View …" at bounding box center [508, 94] width 183 height 42
click at [590, 78] on span "button" at bounding box center [586, 77] width 18 height 18
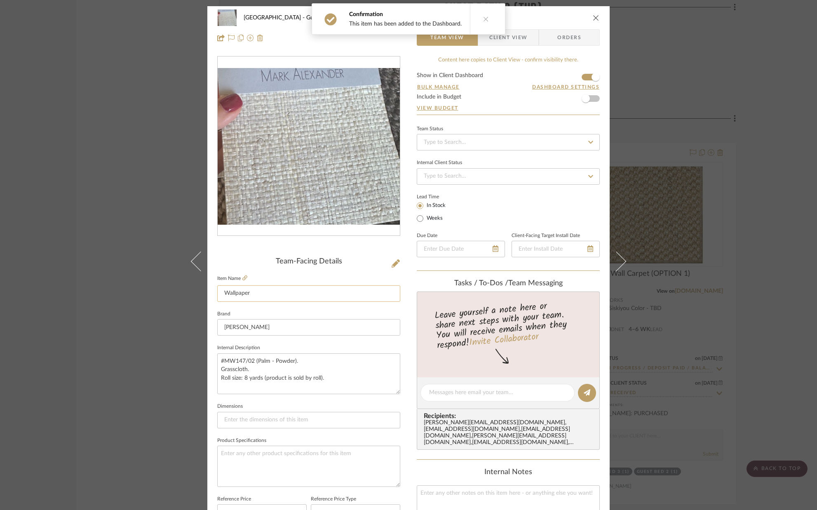
click at [276, 298] on input "Wallpaper" at bounding box center [308, 293] width 183 height 16
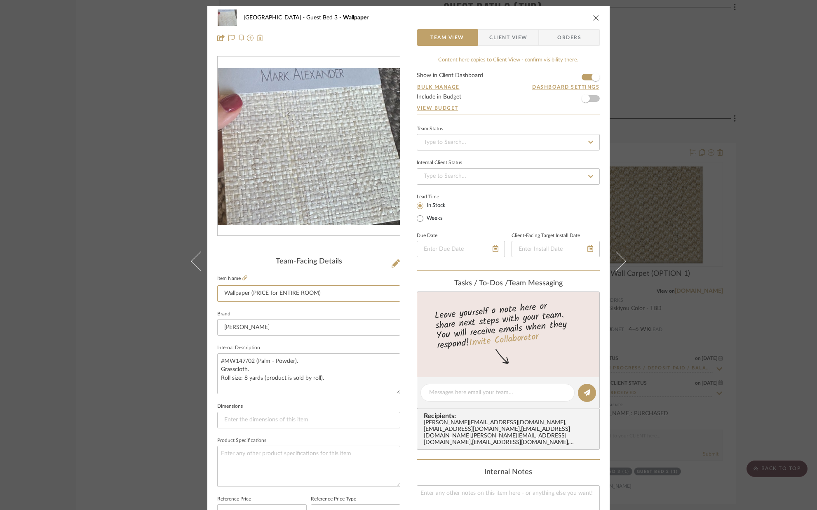
type input "Wallpaper (PRICE for ENTIRE ROOM)"
click at [284, 308] on fieldset "Brand Romo" at bounding box center [308, 322] width 183 height 28
click at [594, 20] on icon "close" at bounding box center [596, 17] width 7 height 7
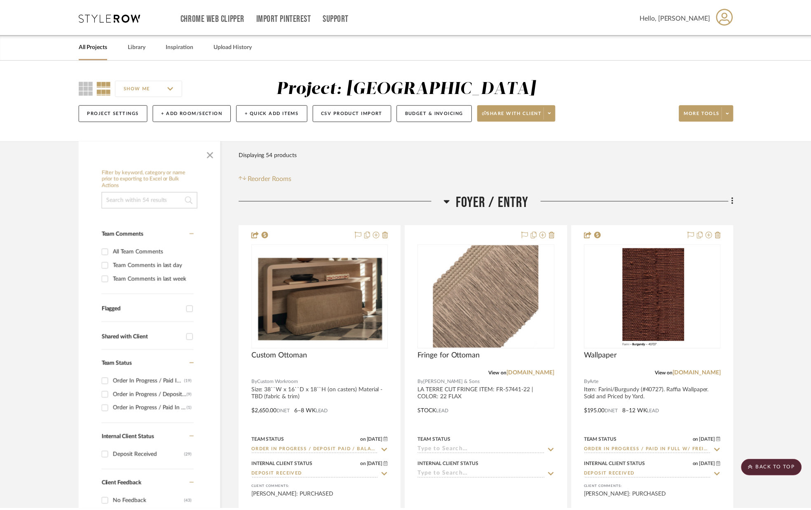
scroll to position [7144, 0]
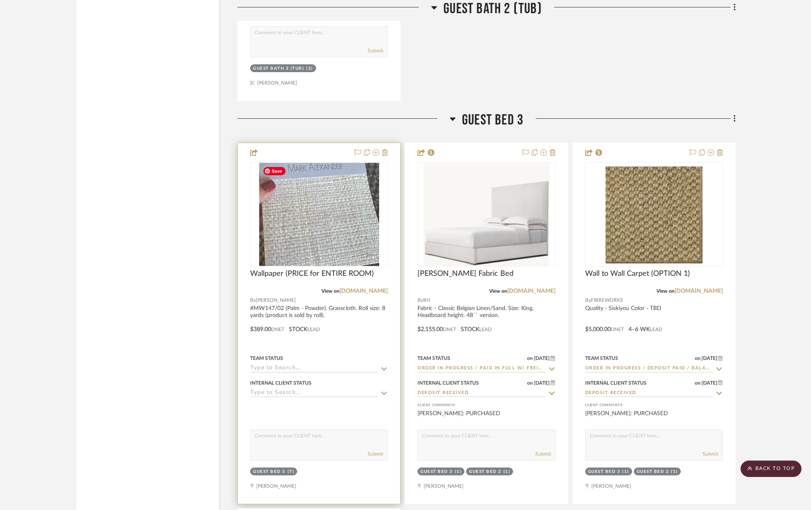
click at [327, 187] on img "0" at bounding box center [319, 214] width 120 height 103
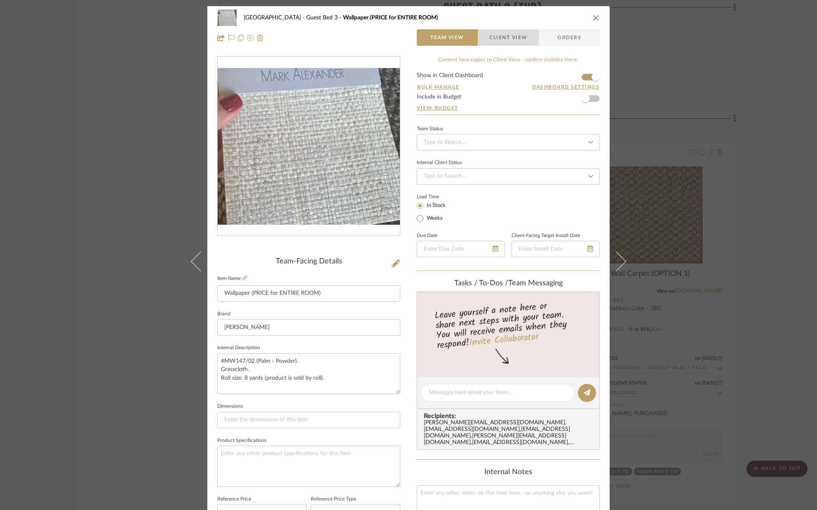
drag, startPoint x: 525, startPoint y: 41, endPoint x: 496, endPoint y: 66, distance: 38.3
click at [525, 41] on span "Client View" at bounding box center [508, 37] width 60 height 16
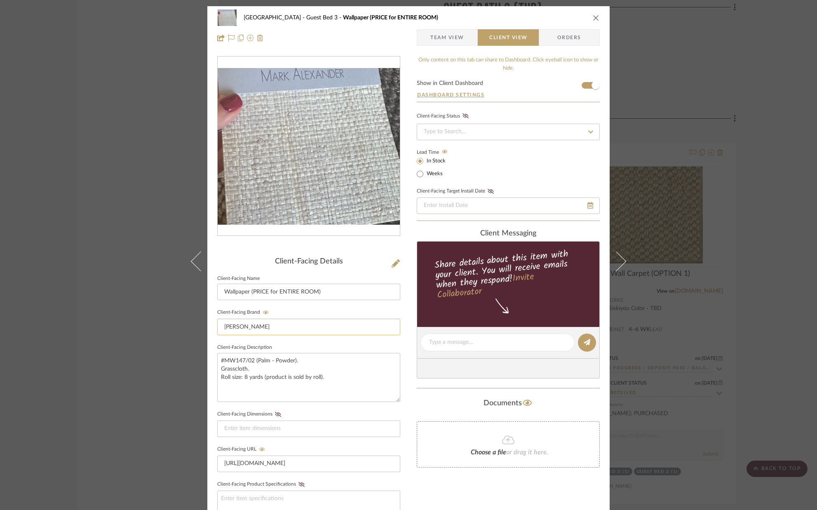
scroll to position [183, 0]
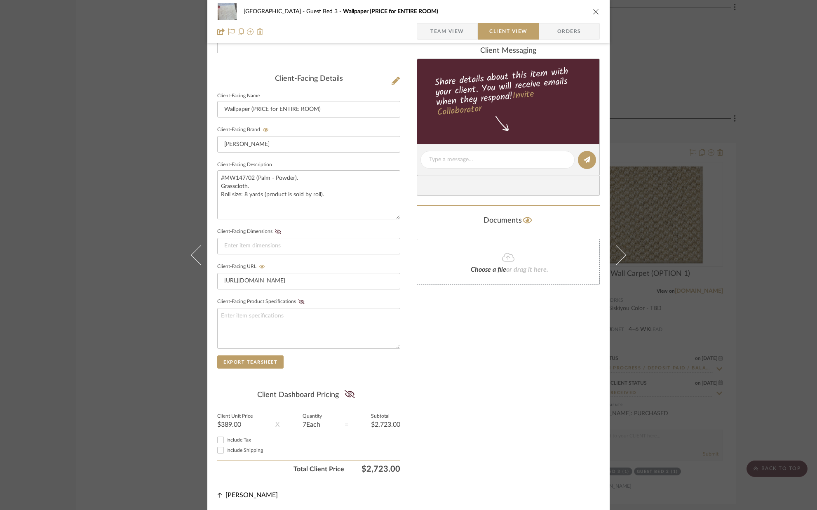
drag, startPoint x: 345, startPoint y: 395, endPoint x: 357, endPoint y: 394, distance: 12.4
click at [345, 395] on icon at bounding box center [350, 394] width 10 height 8
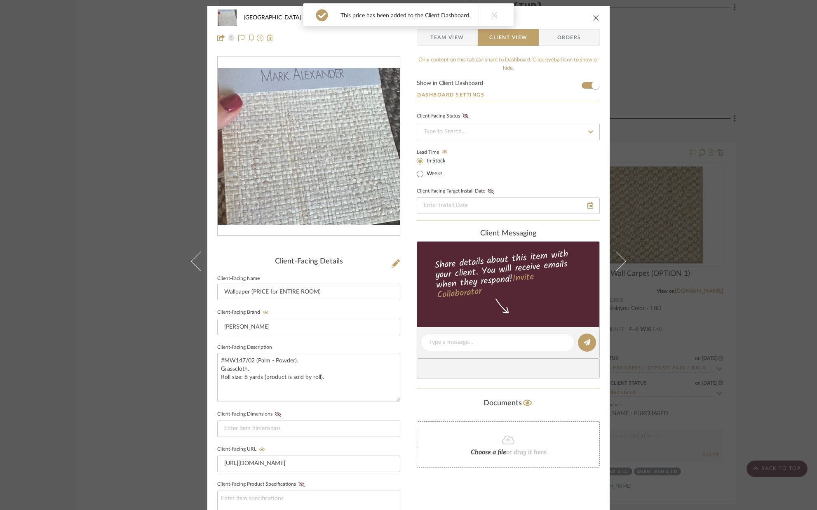
click at [593, 16] on icon "close" at bounding box center [596, 17] width 7 height 7
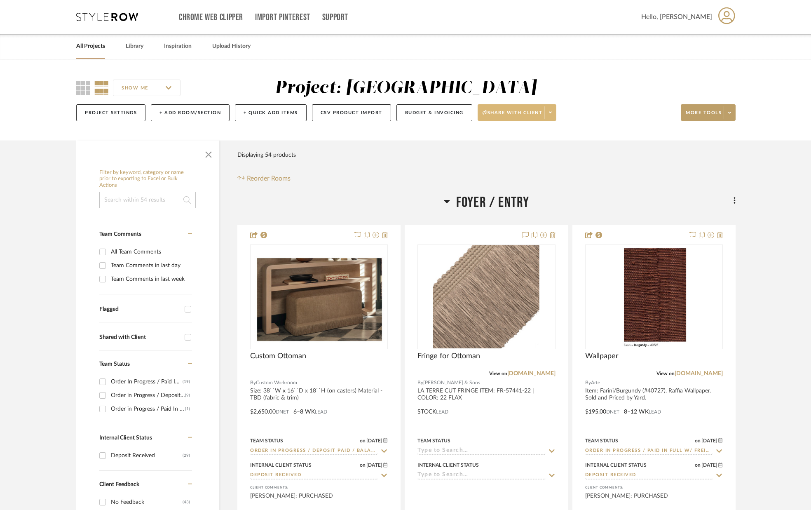
click at [530, 114] on span "Share with client" at bounding box center [513, 116] width 60 height 12
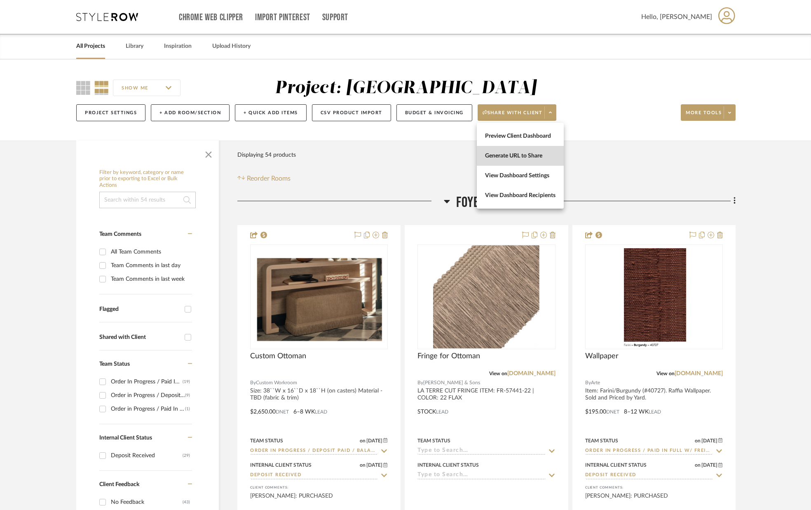
click at [530, 155] on span "Generate URL to Share" at bounding box center [520, 155] width 70 height 7
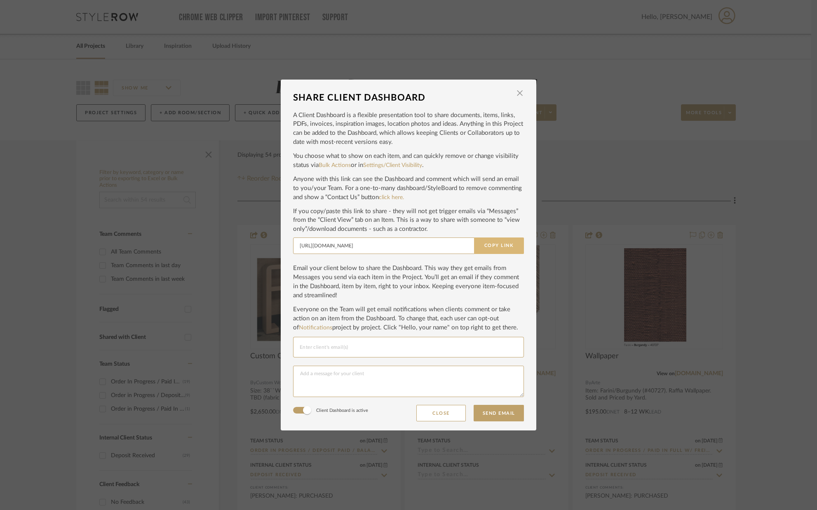
click at [507, 247] on button "Copy Link" at bounding box center [499, 245] width 50 height 16
click at [438, 413] on button "Close" at bounding box center [440, 413] width 49 height 16
